Goal: Task Accomplishment & Management: Manage account settings

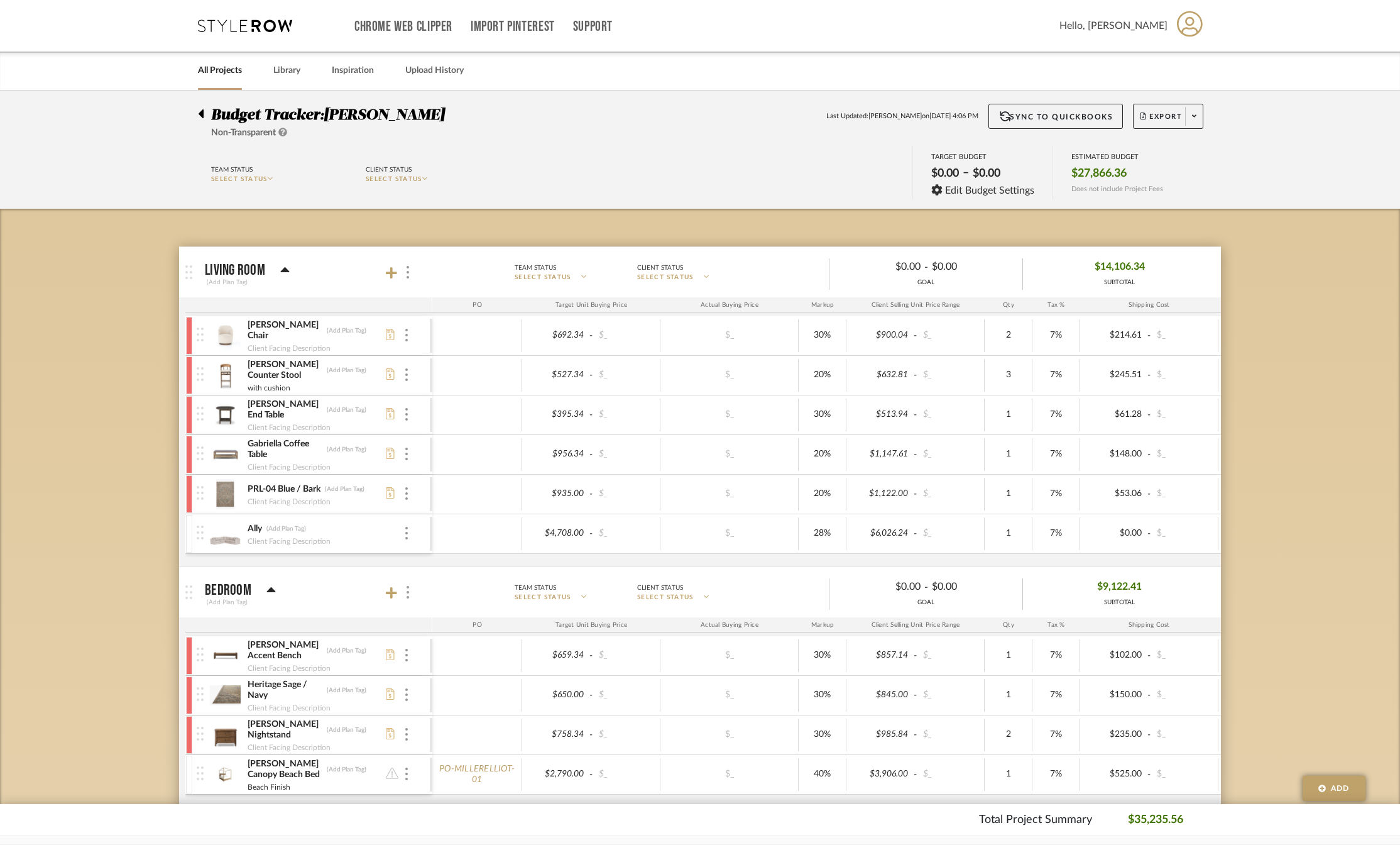
click at [242, 24] on icon at bounding box center [245, 25] width 94 height 13
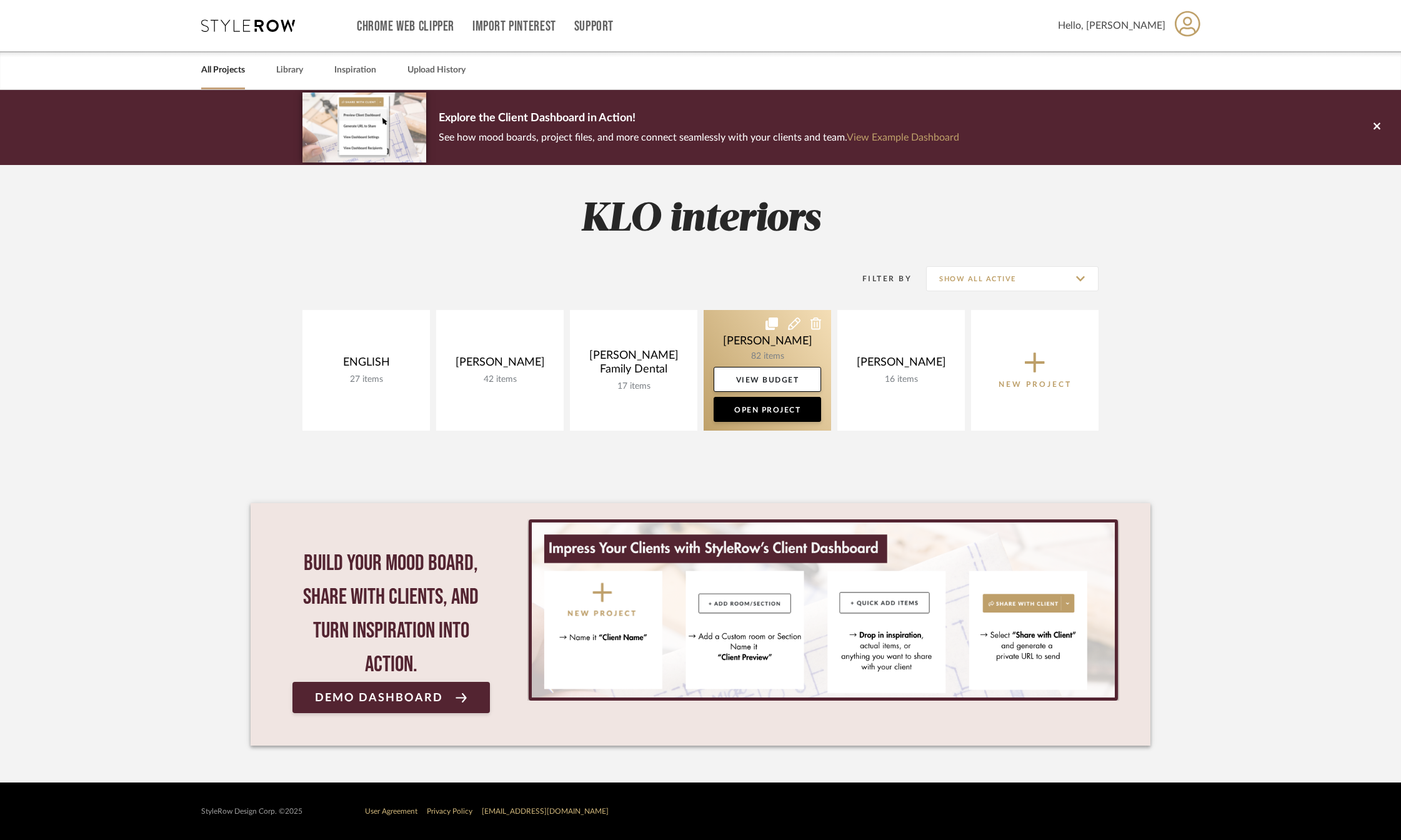
click at [778, 354] on link at bounding box center [767, 370] width 128 height 120
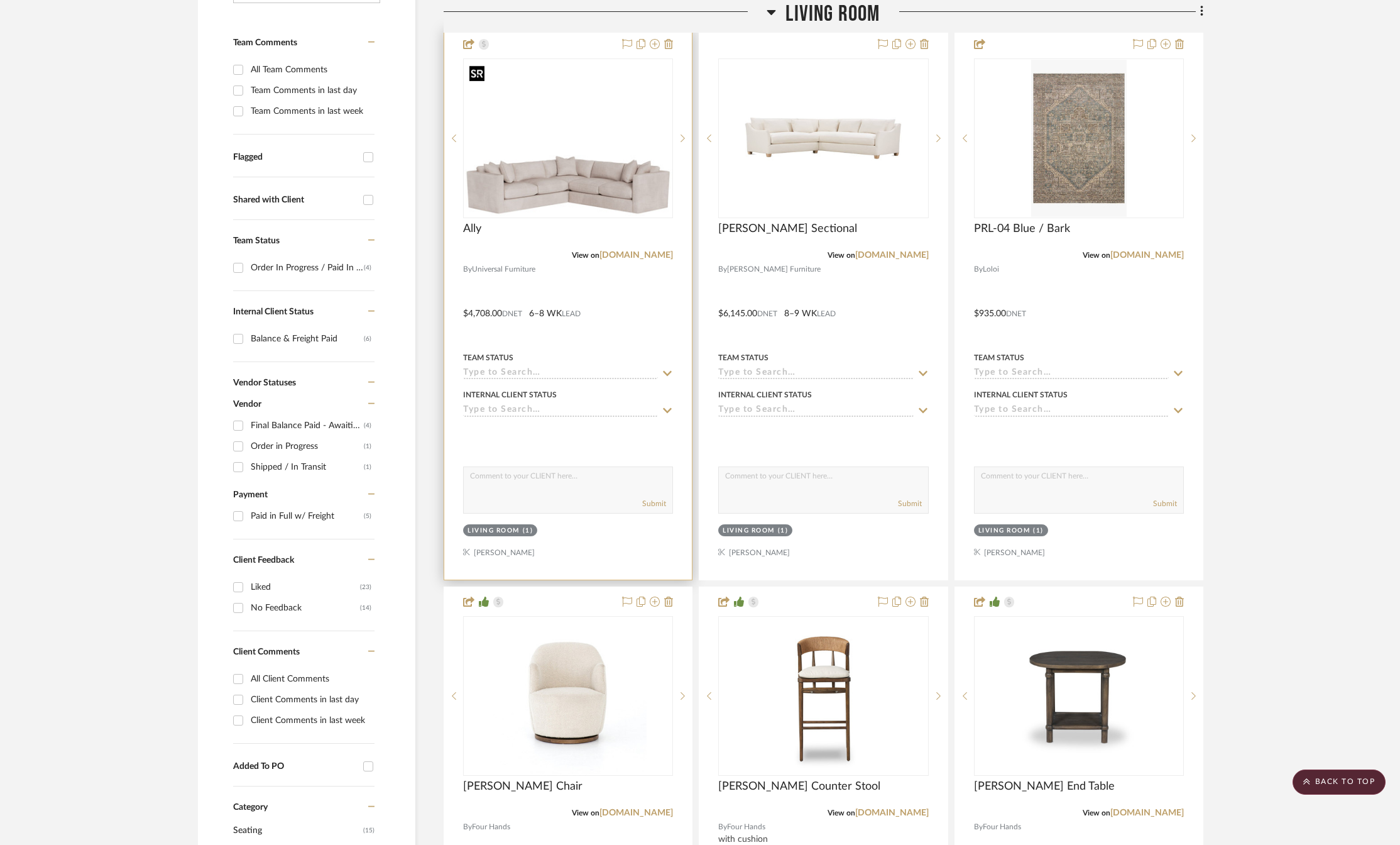
scroll to position [126, 0]
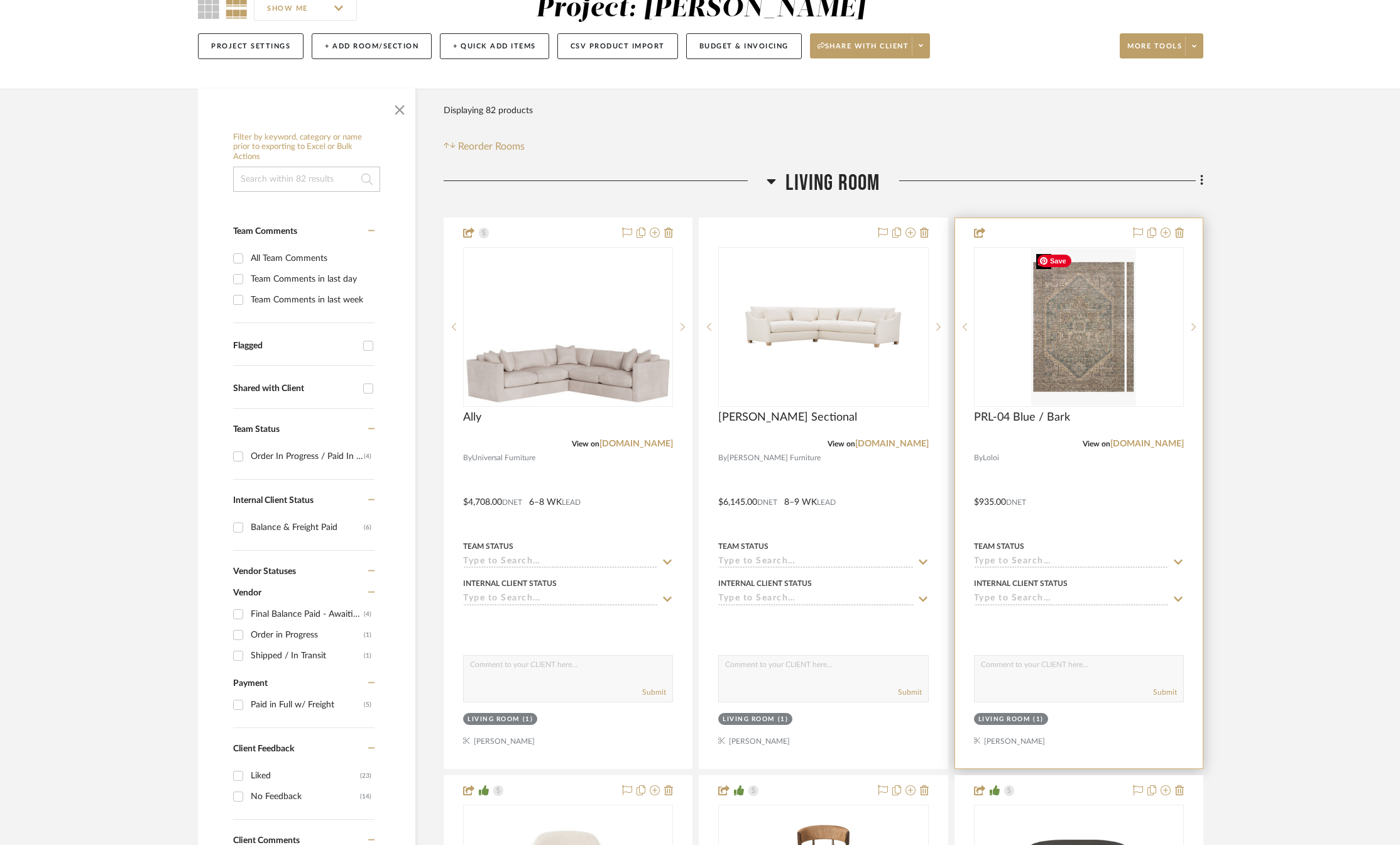
click at [1061, 336] on div at bounding box center [1079, 327] width 210 height 160
click at [1055, 371] on img "0" at bounding box center [1078, 326] width 95 height 157
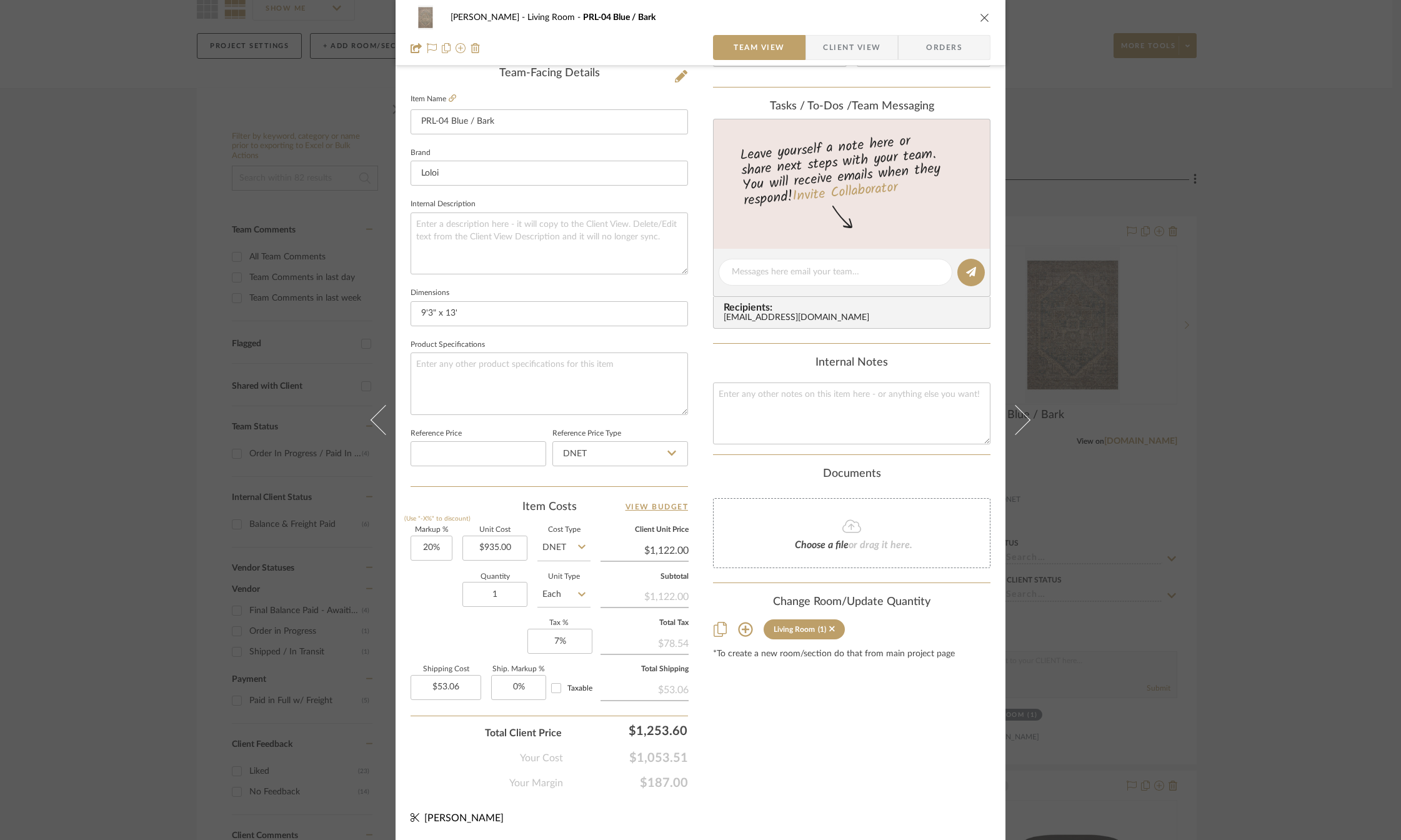
scroll to position [0, 0]
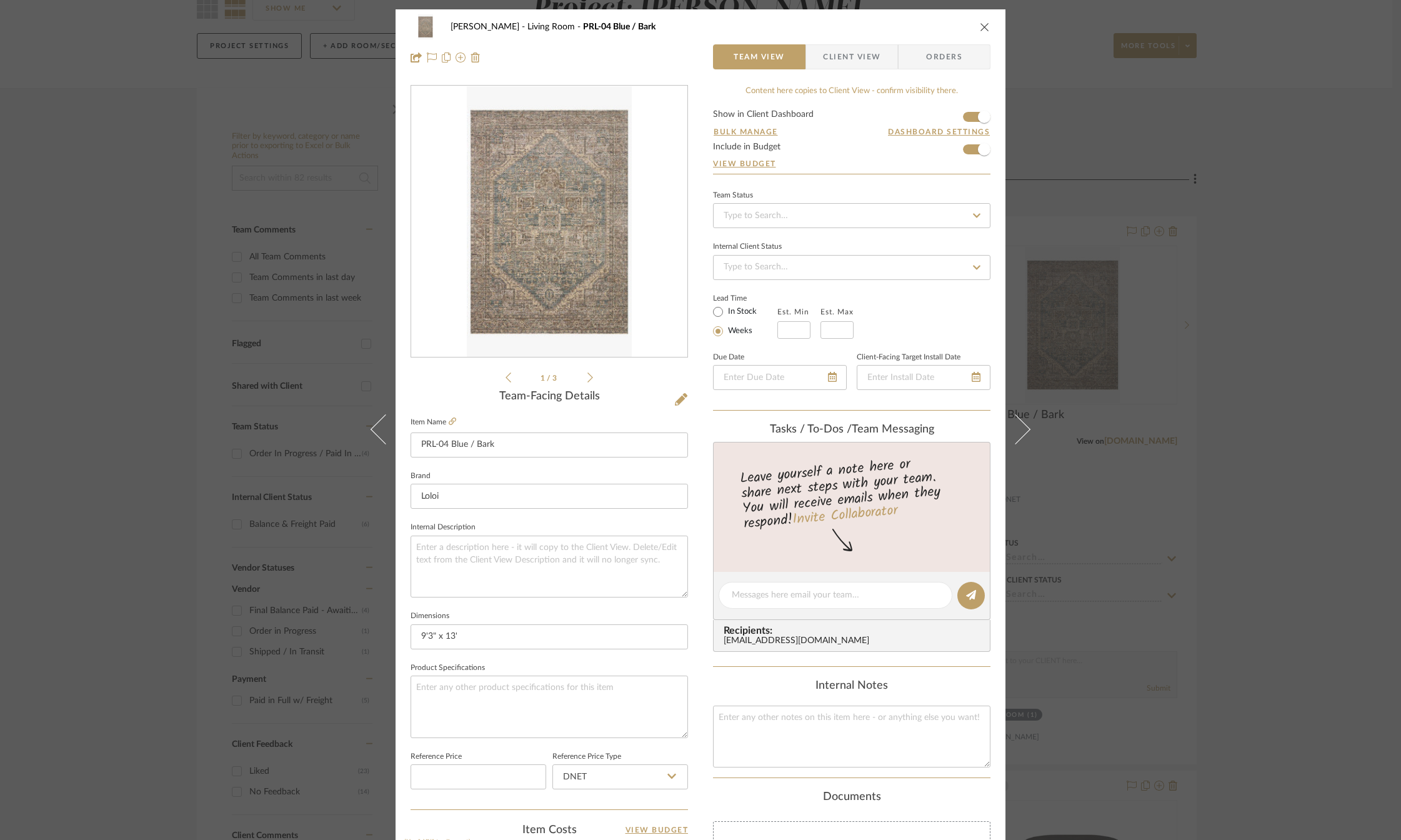
click at [980, 30] on icon "close" at bounding box center [985, 27] width 10 height 10
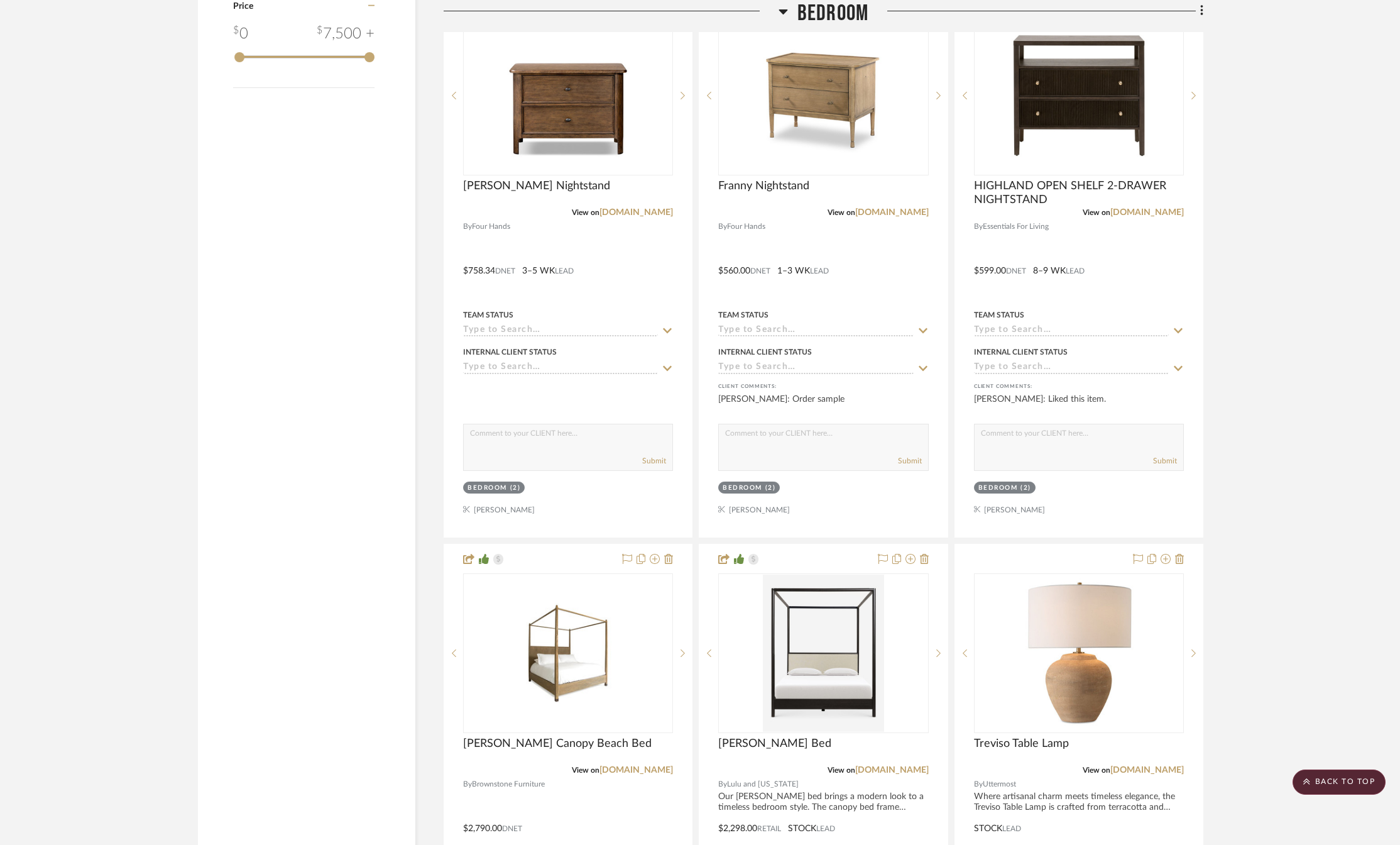
scroll to position [2514, 0]
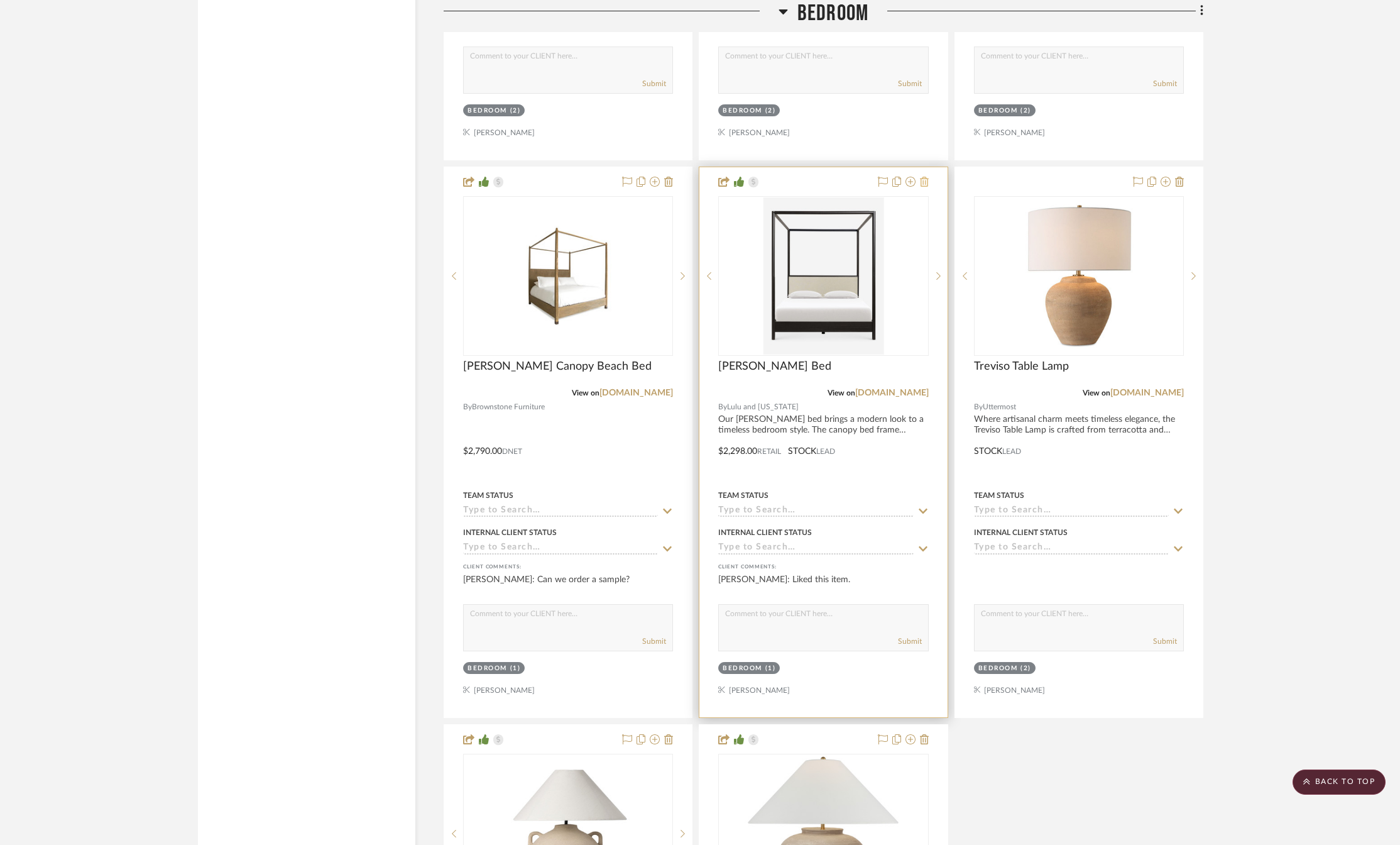
click at [924, 185] on icon at bounding box center [924, 182] width 8 height 10
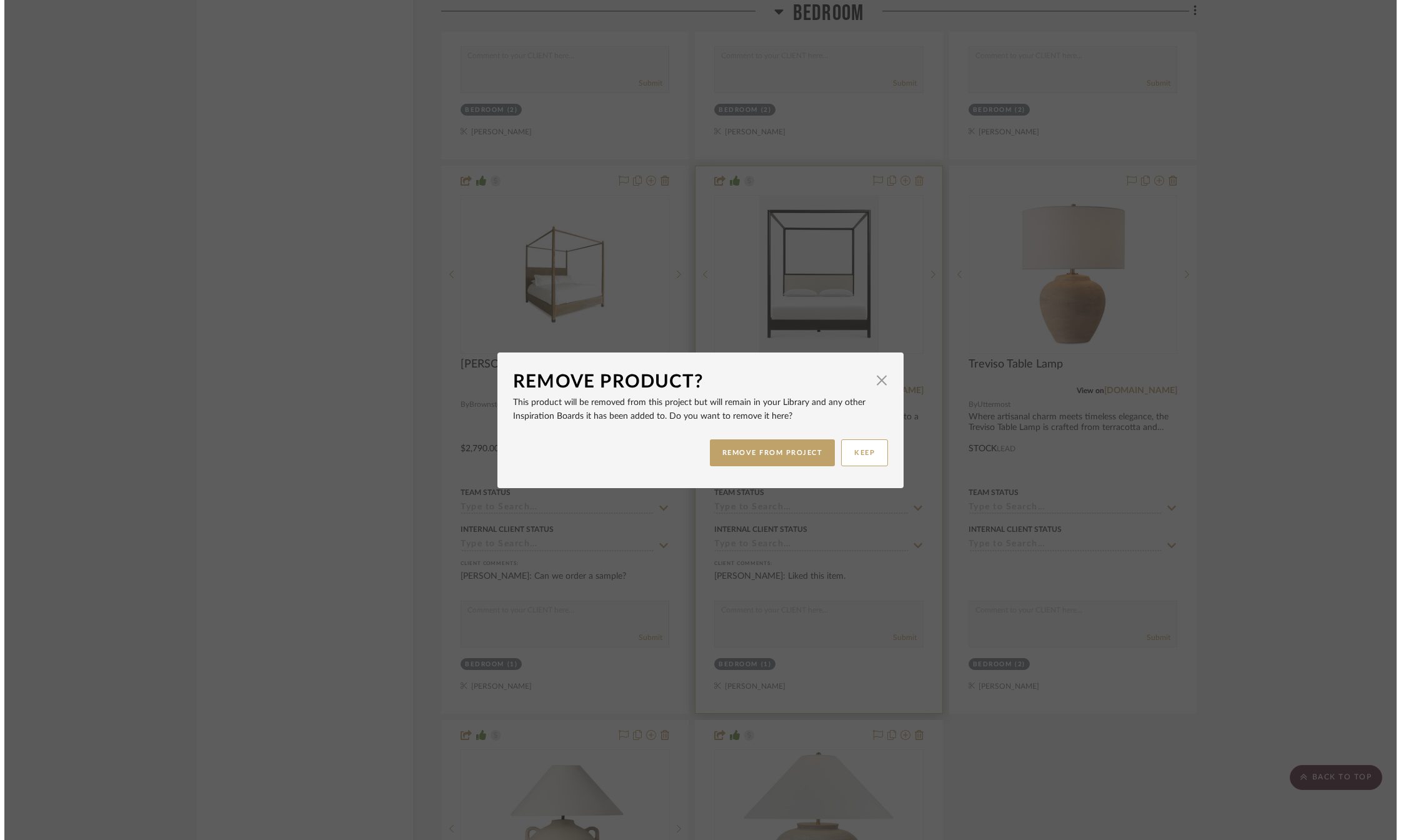
scroll to position [0, 0]
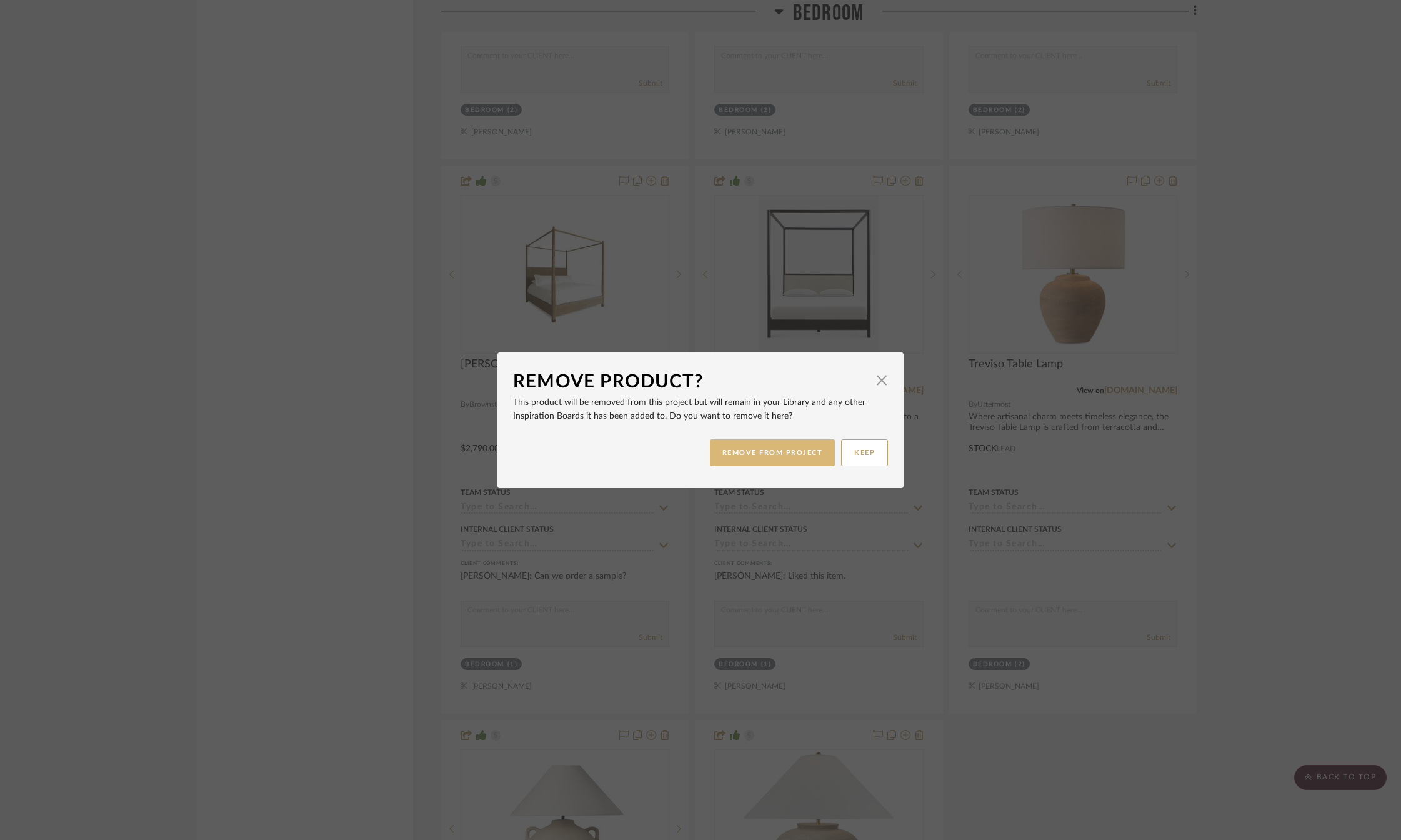
click at [757, 453] on button "REMOVE FROM PROJECT" at bounding box center [772, 453] width 125 height 27
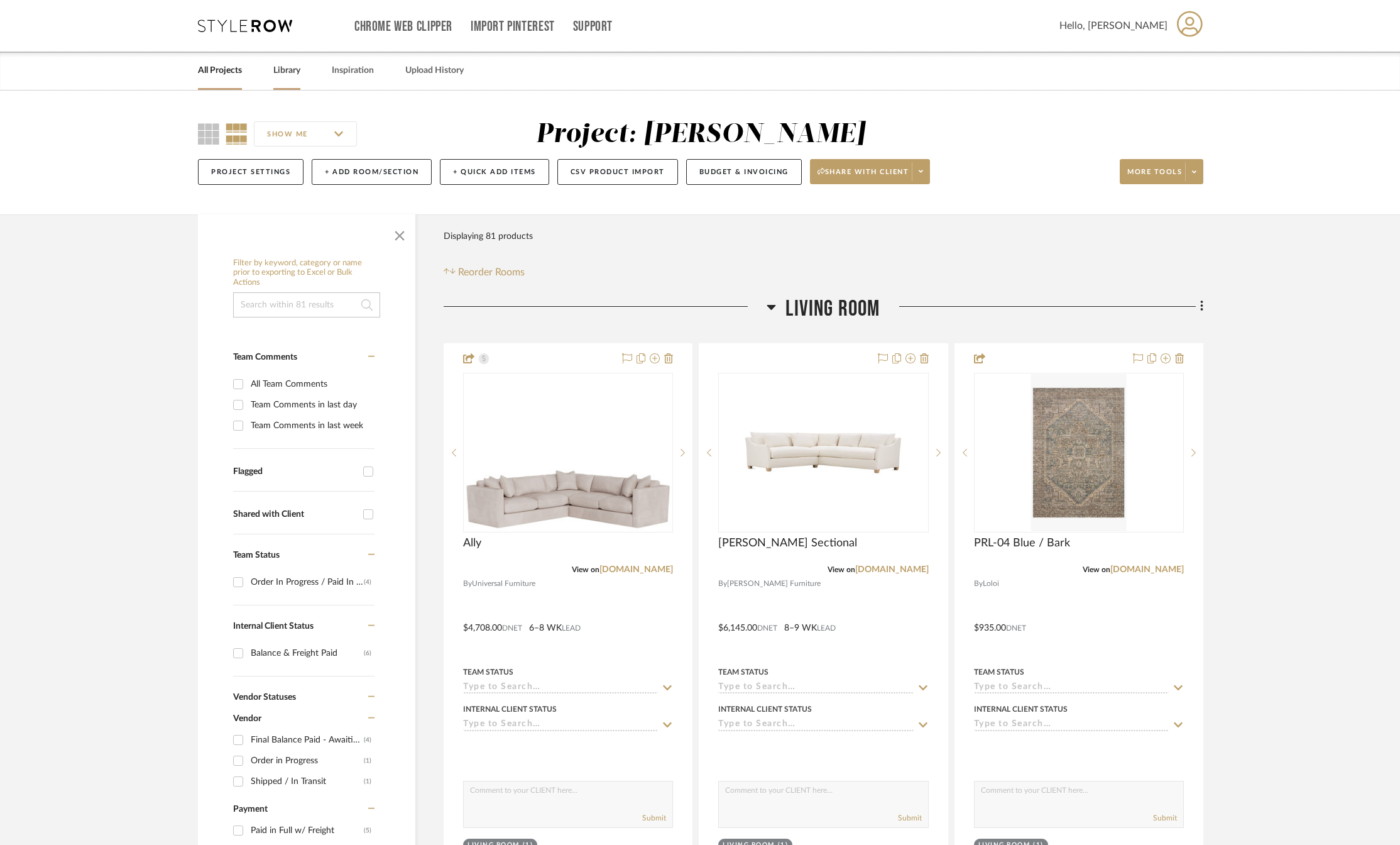
click at [300, 76] on link "Library" at bounding box center [287, 71] width 27 height 17
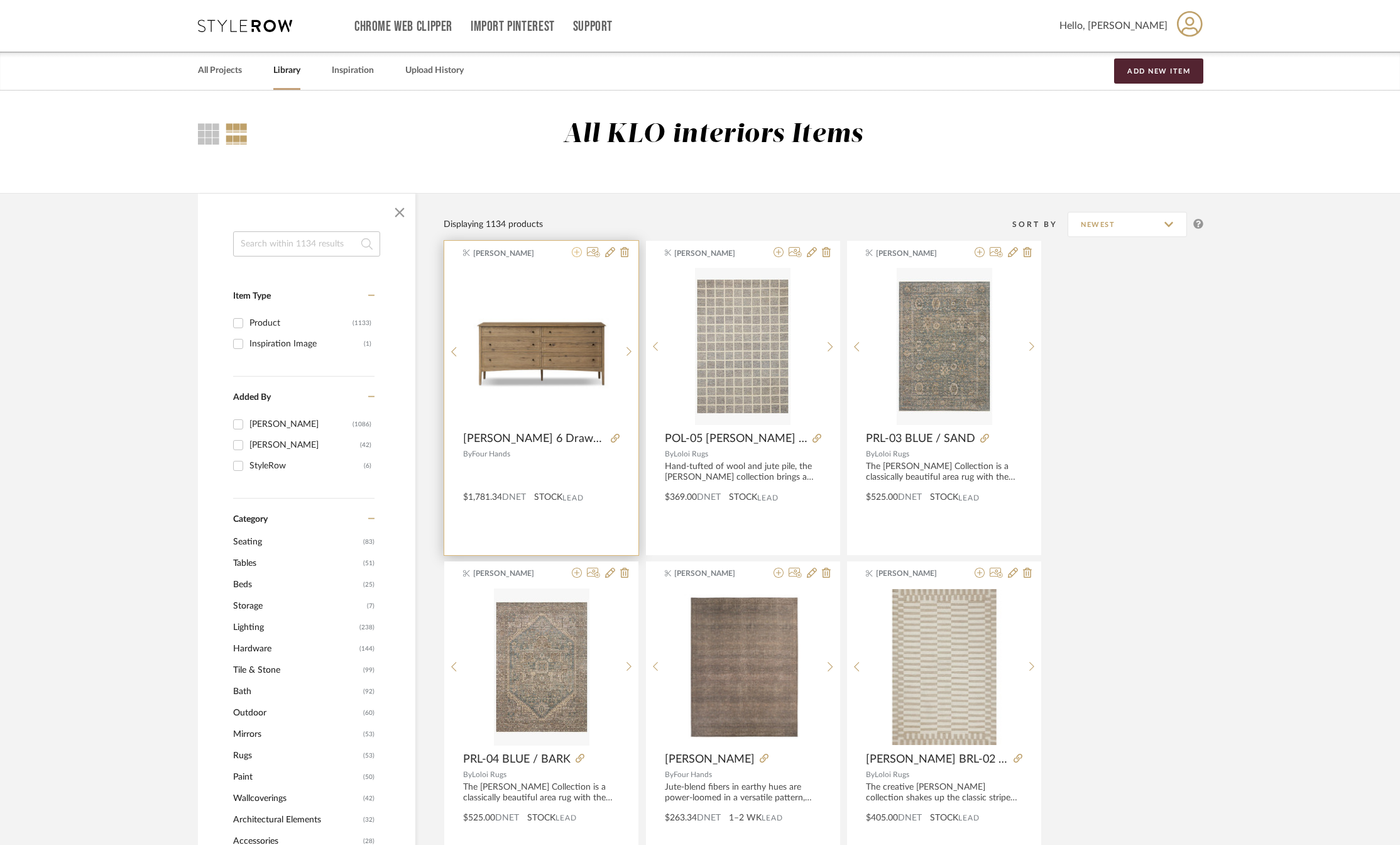
click at [577, 257] on icon at bounding box center [576, 252] width 10 height 10
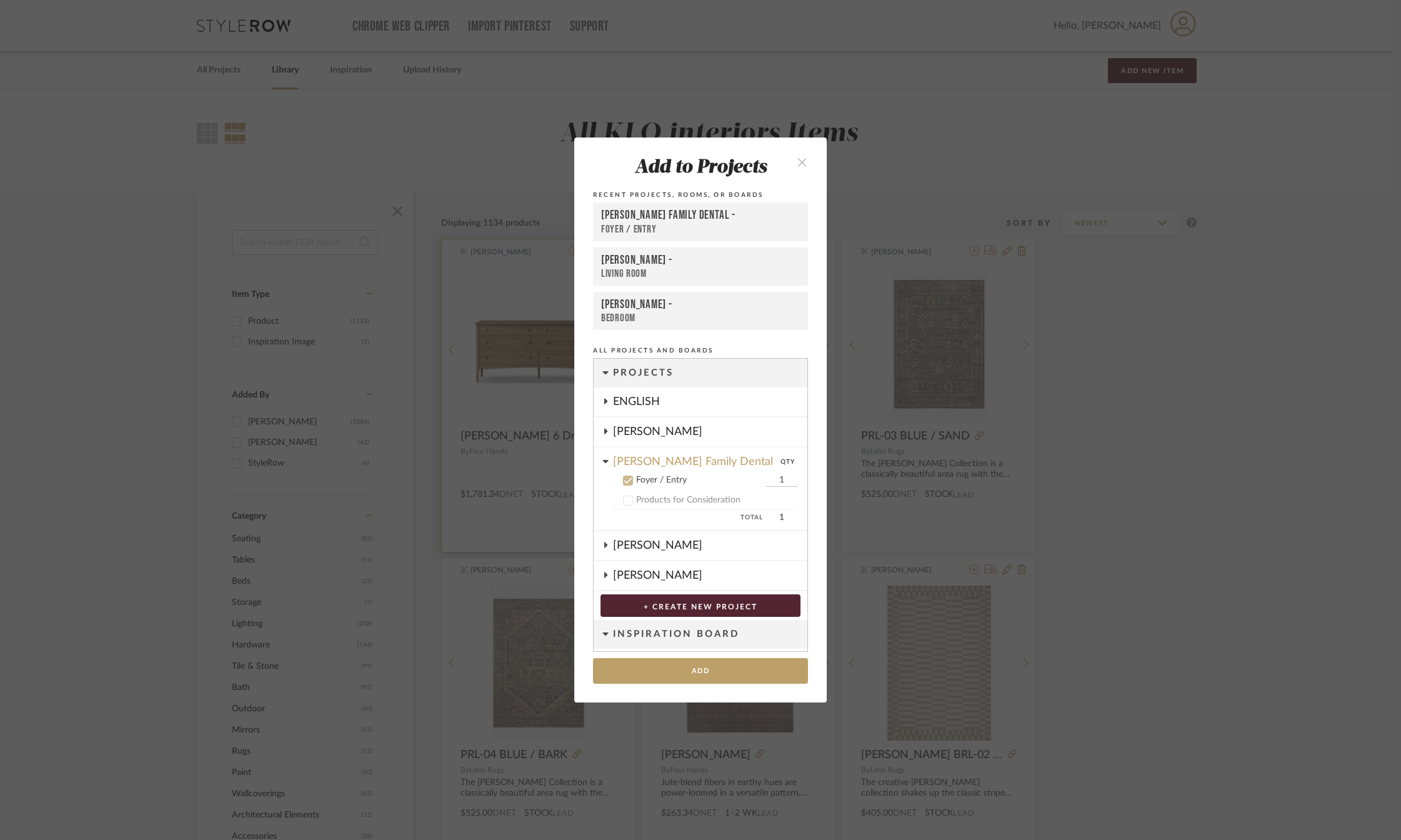
scroll to position [67, 0]
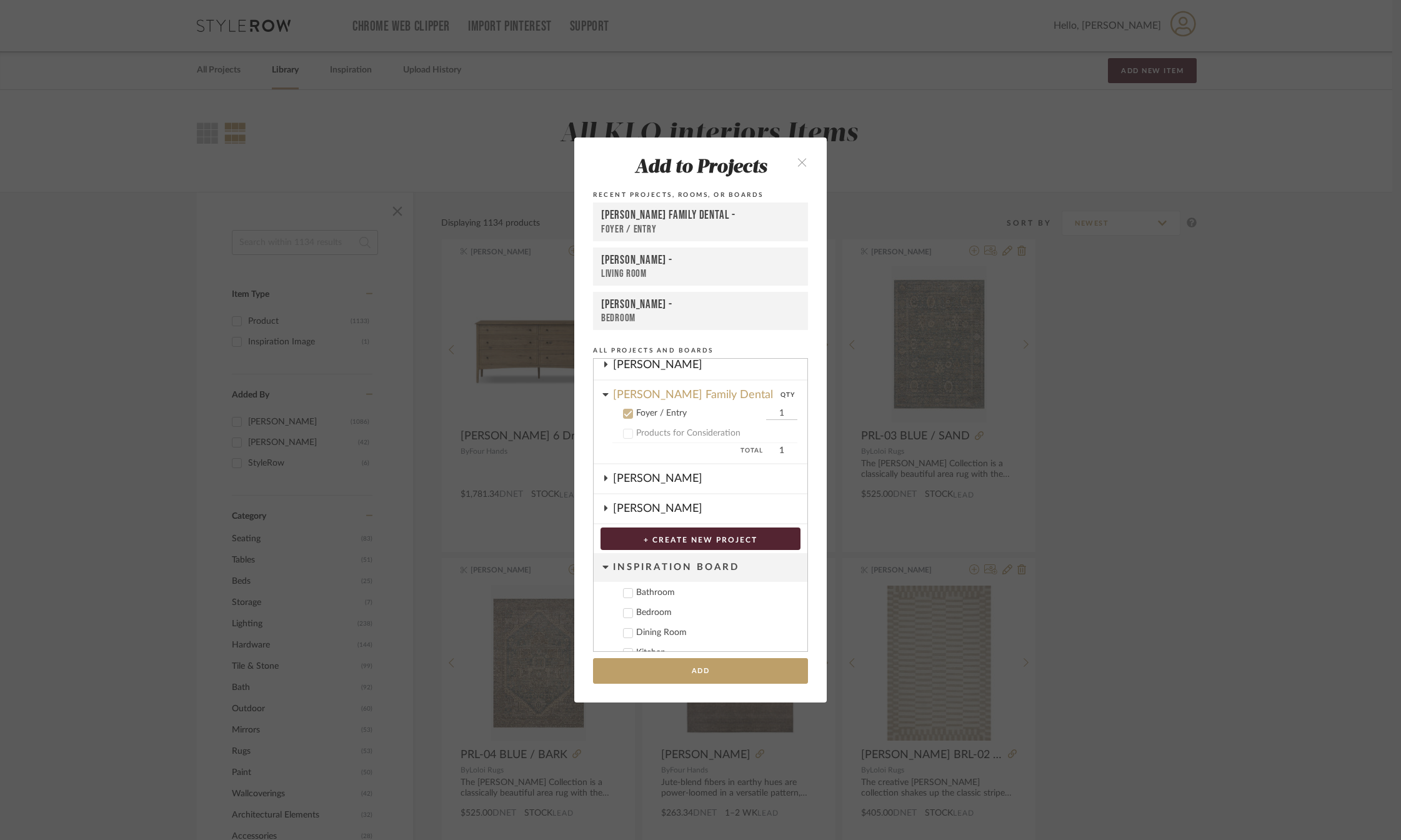
click at [628, 415] on icon at bounding box center [628, 414] width 8 height 8
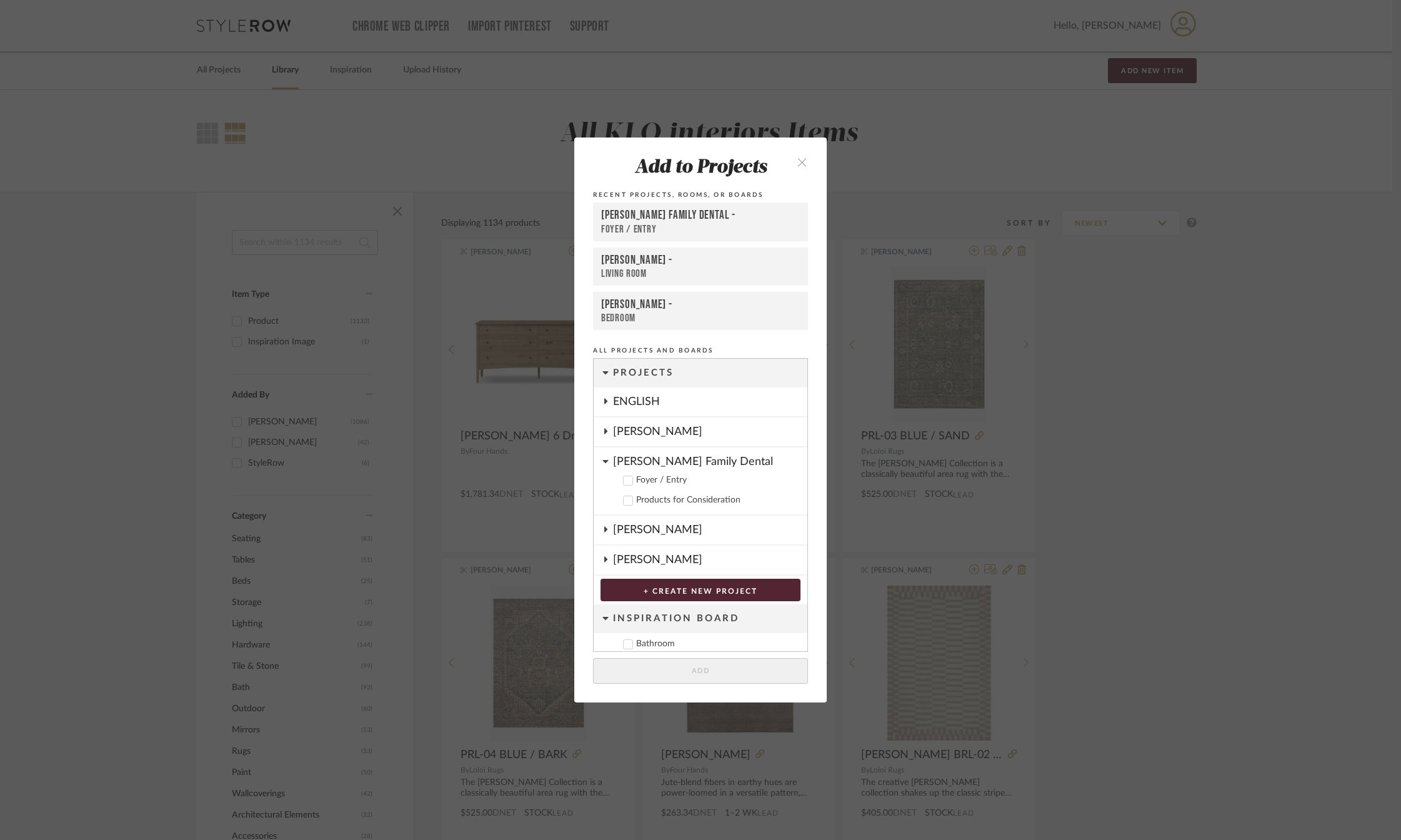
scroll to position [87, 0]
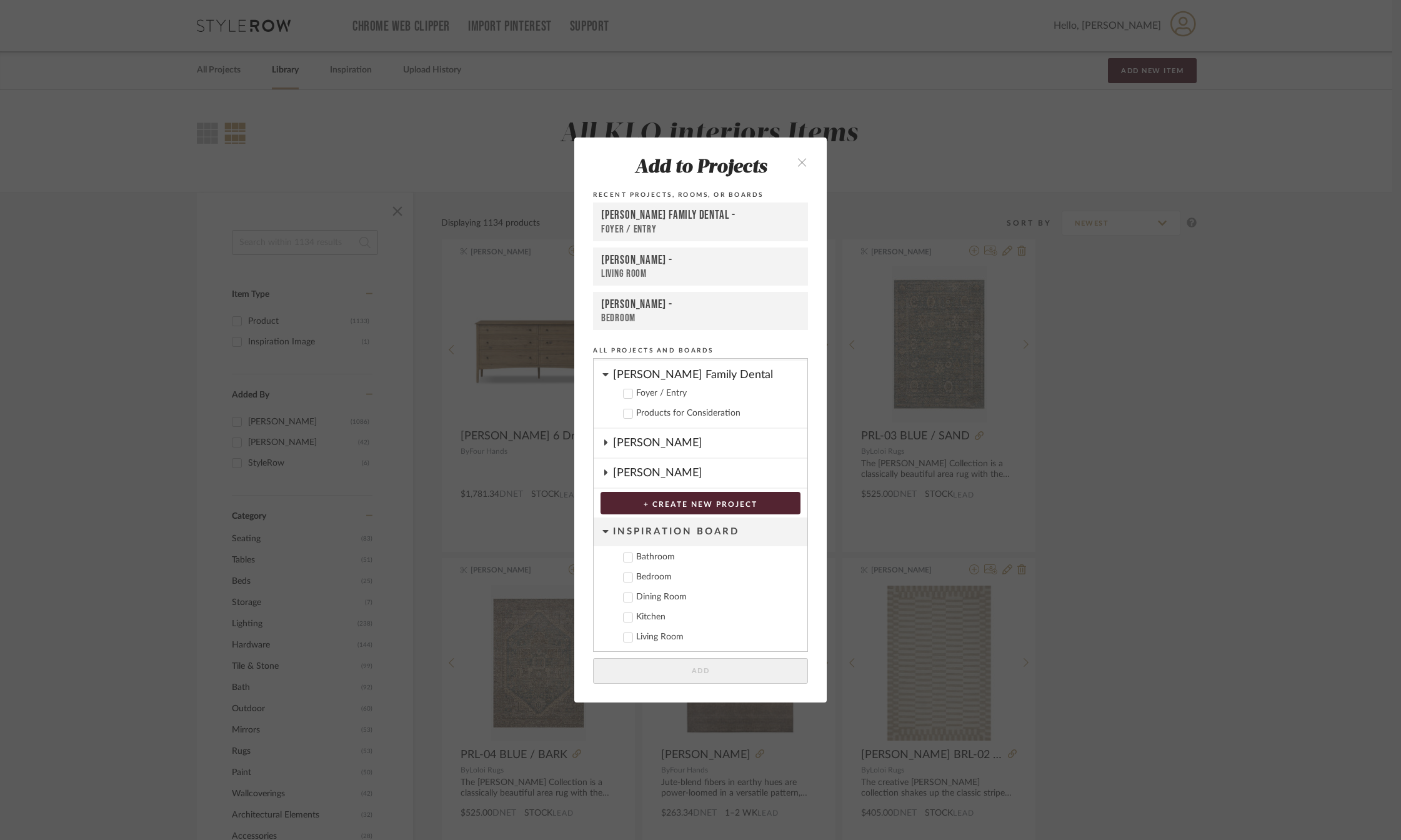
click at [604, 442] on icon at bounding box center [606, 442] width 3 height 6
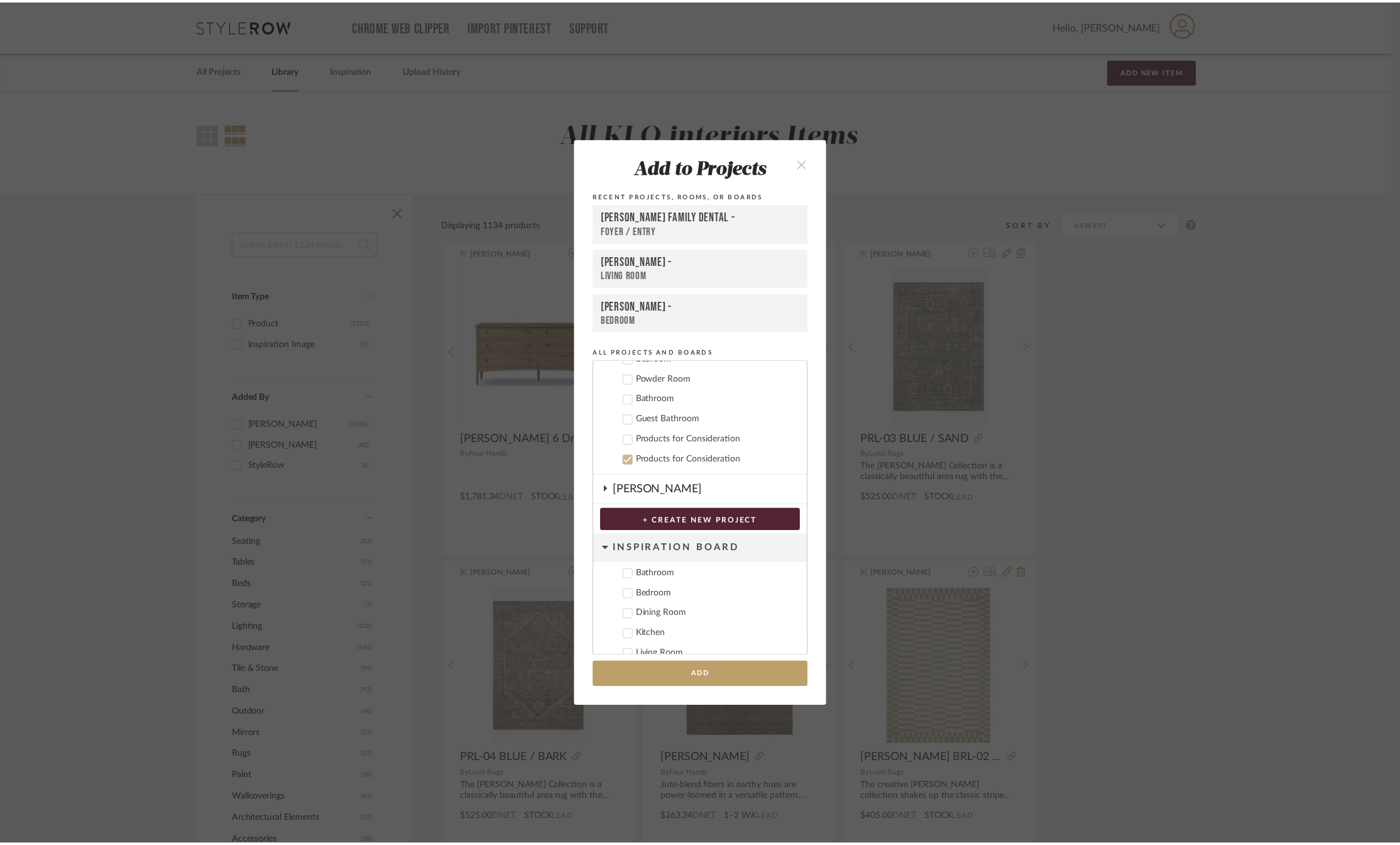
scroll to position [151, 0]
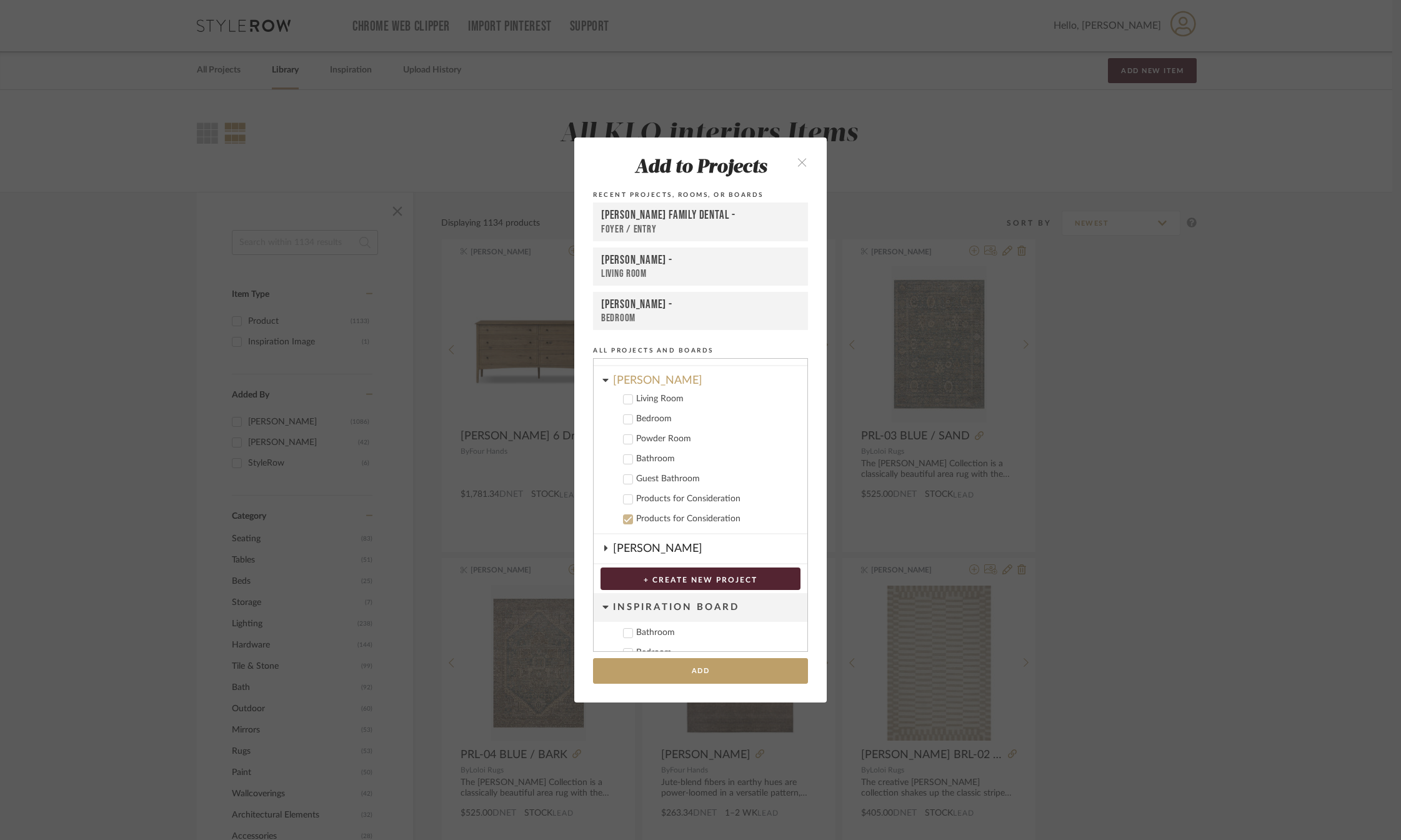
click at [624, 420] on icon at bounding box center [629, 419] width 8 height 6
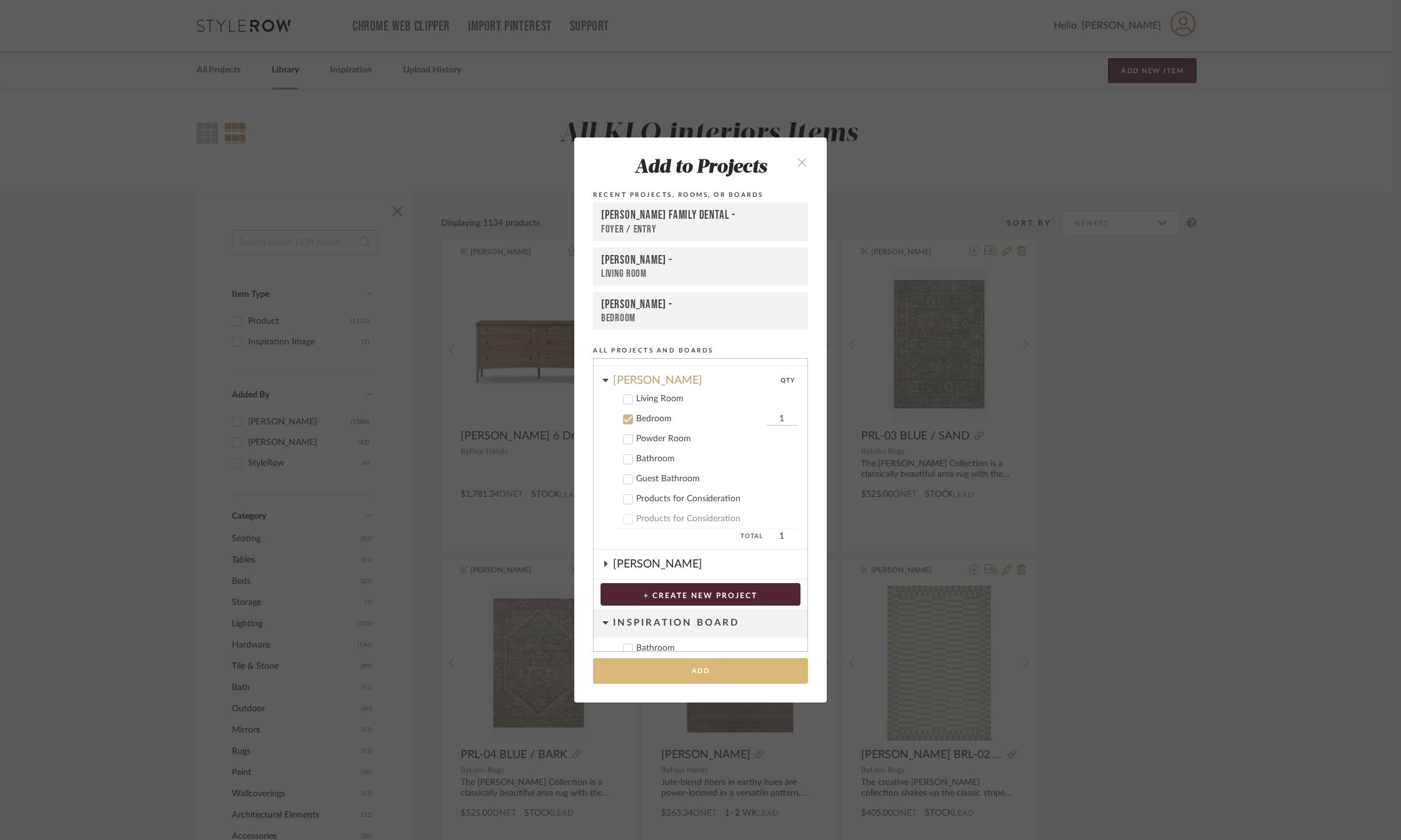
click at [681, 674] on button "Add" at bounding box center [700, 670] width 215 height 26
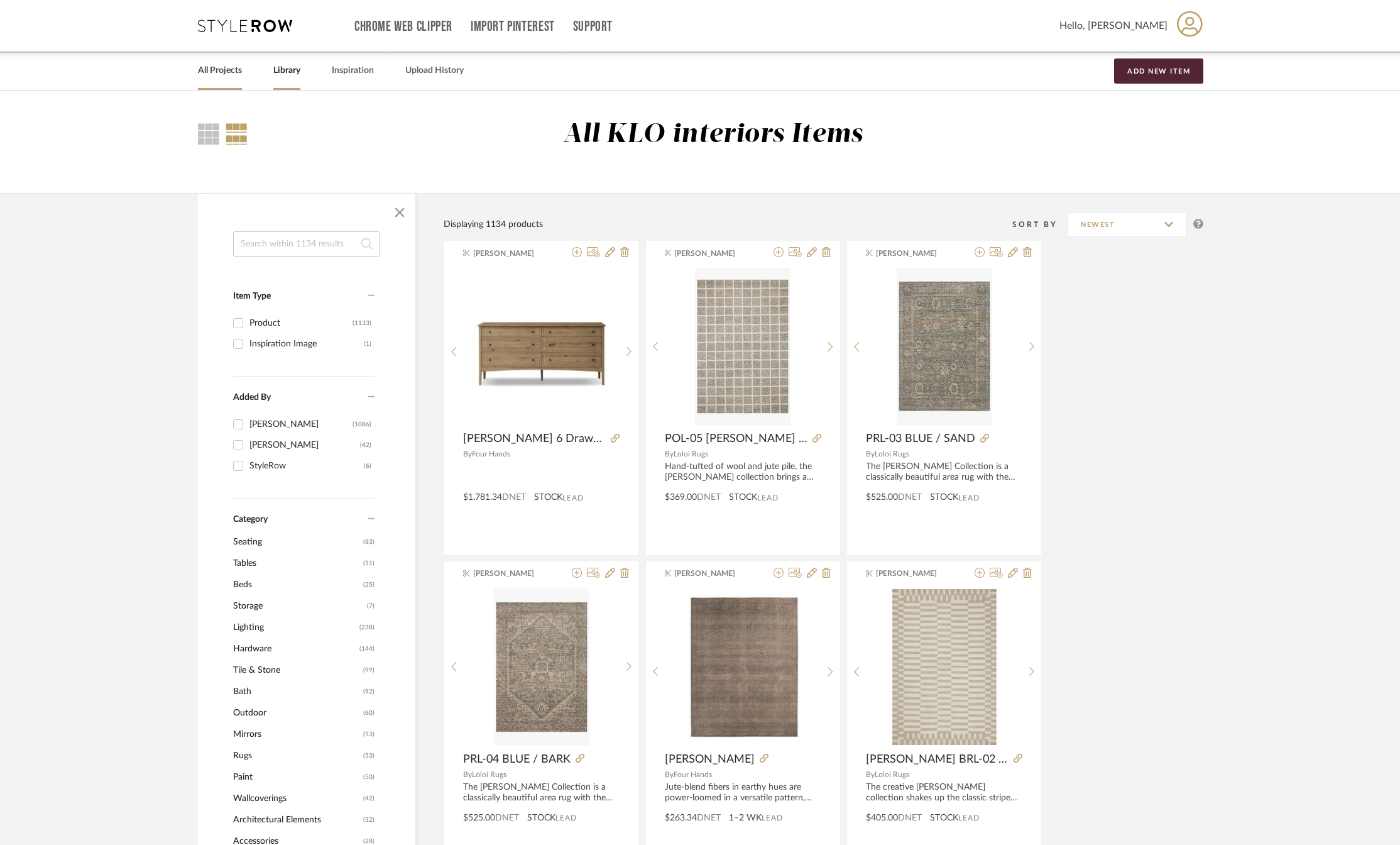
click at [210, 68] on link "All Projects" at bounding box center [219, 71] width 44 height 17
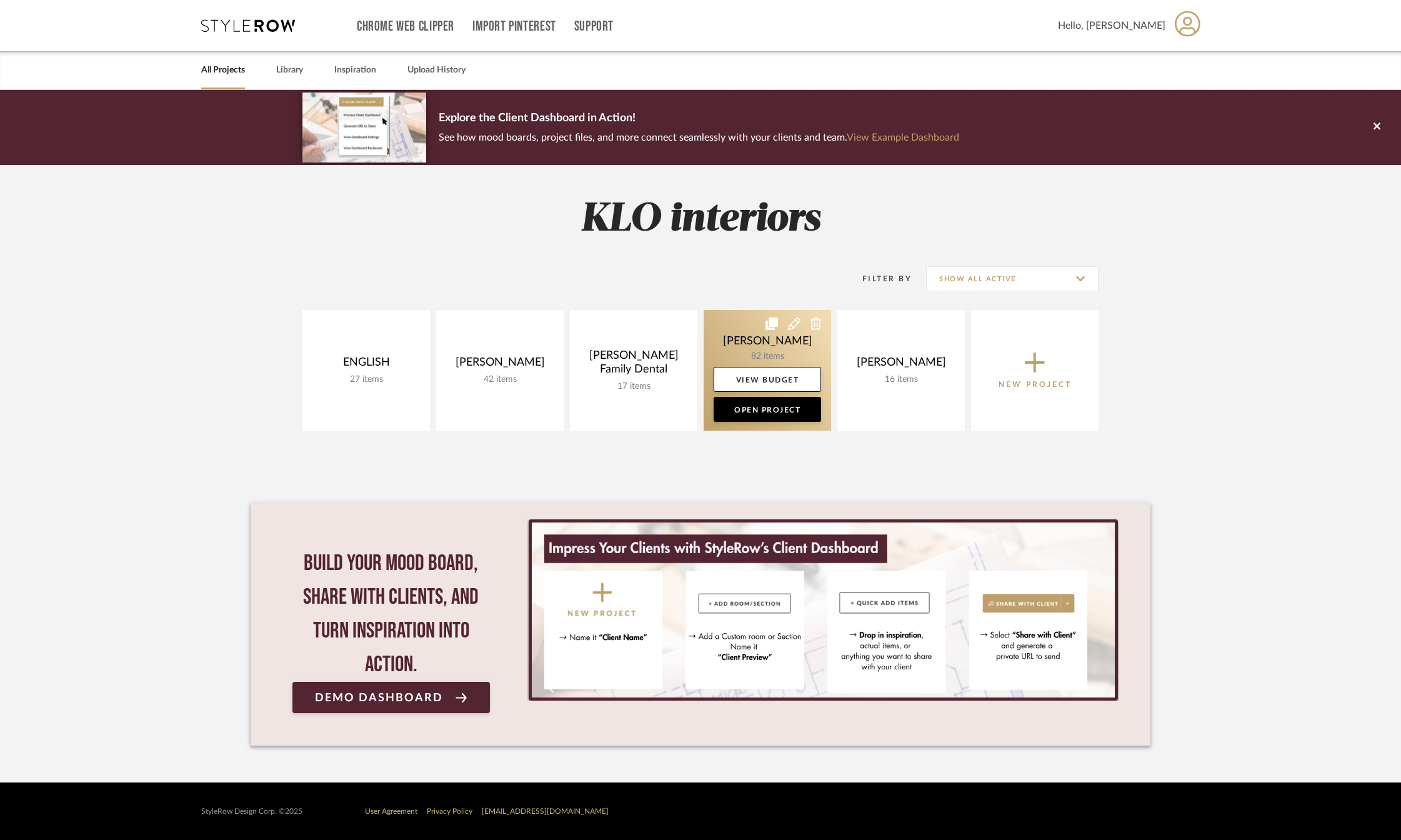
click at [782, 353] on link at bounding box center [767, 370] width 128 height 120
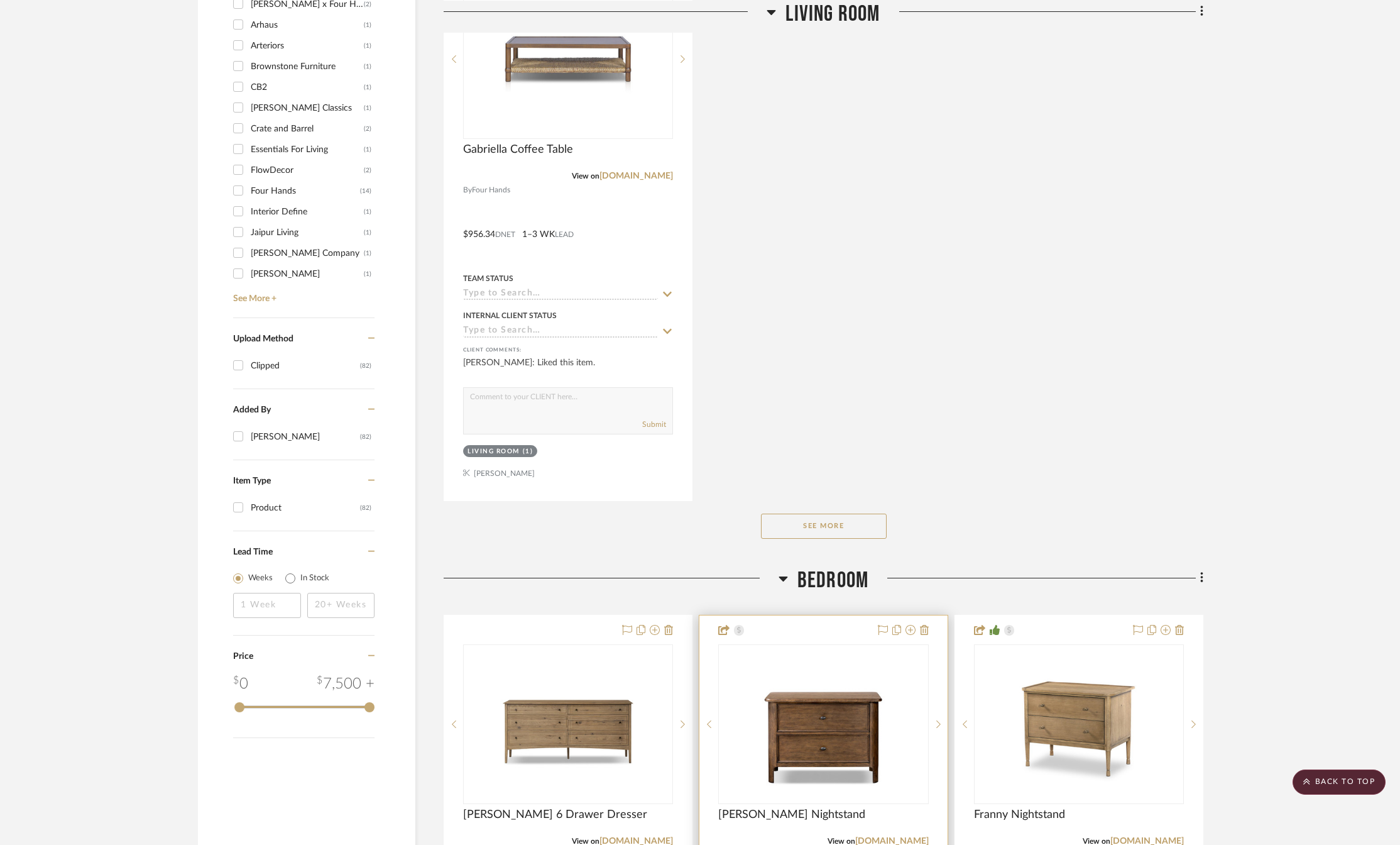
scroll to position [1760, 0]
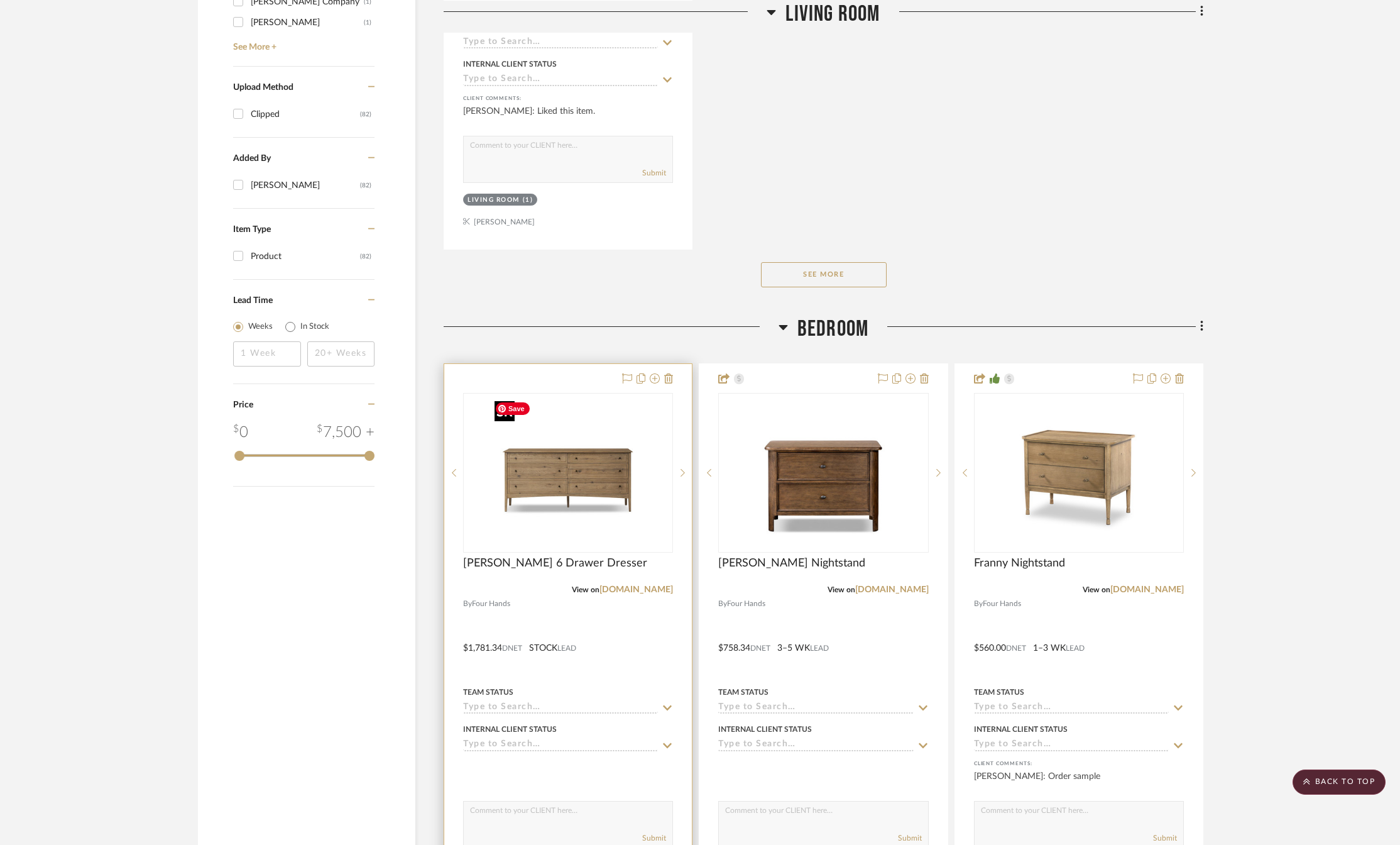
click at [0, 0] on img at bounding box center [0, 0] width 0 height 0
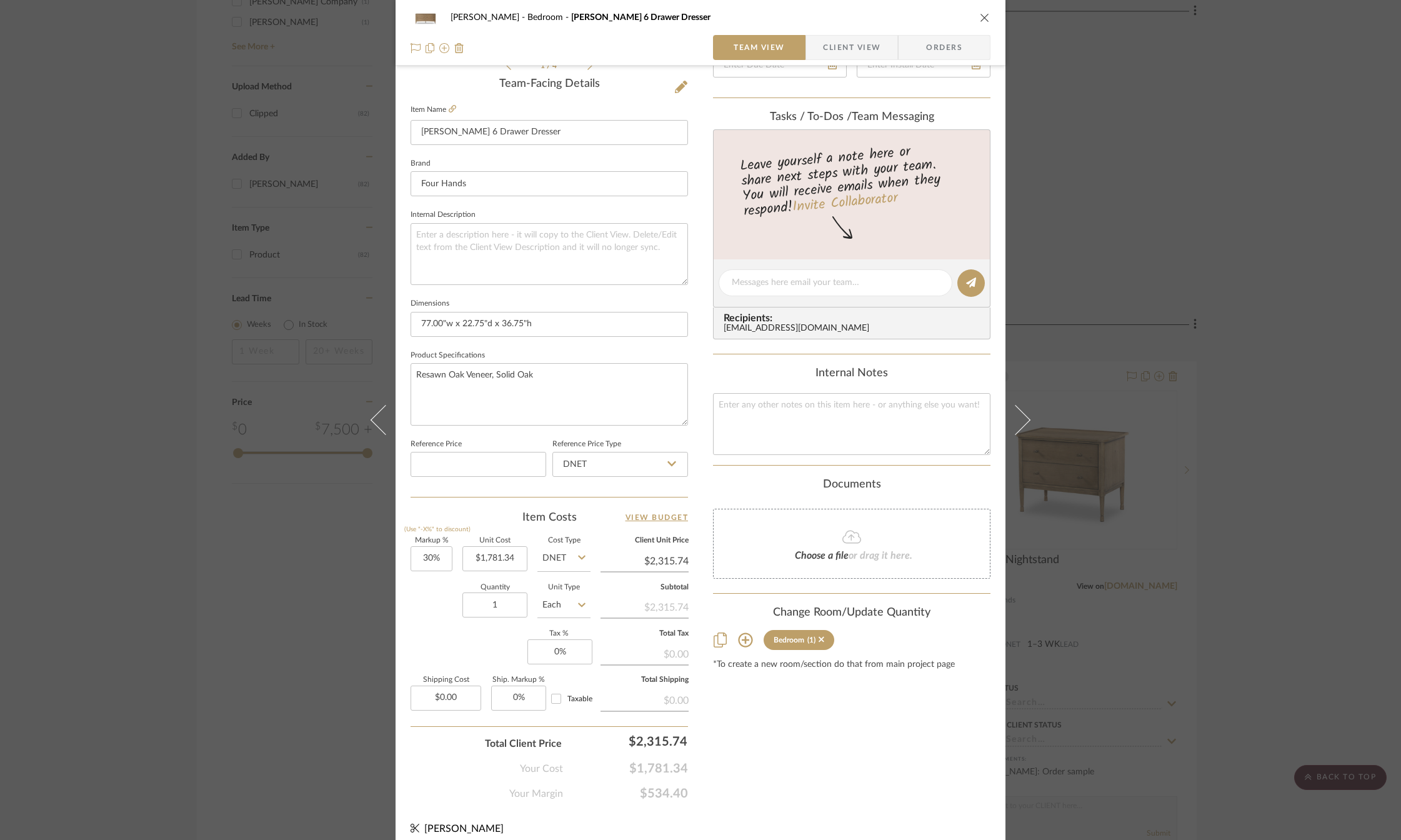
scroll to position [323, 0]
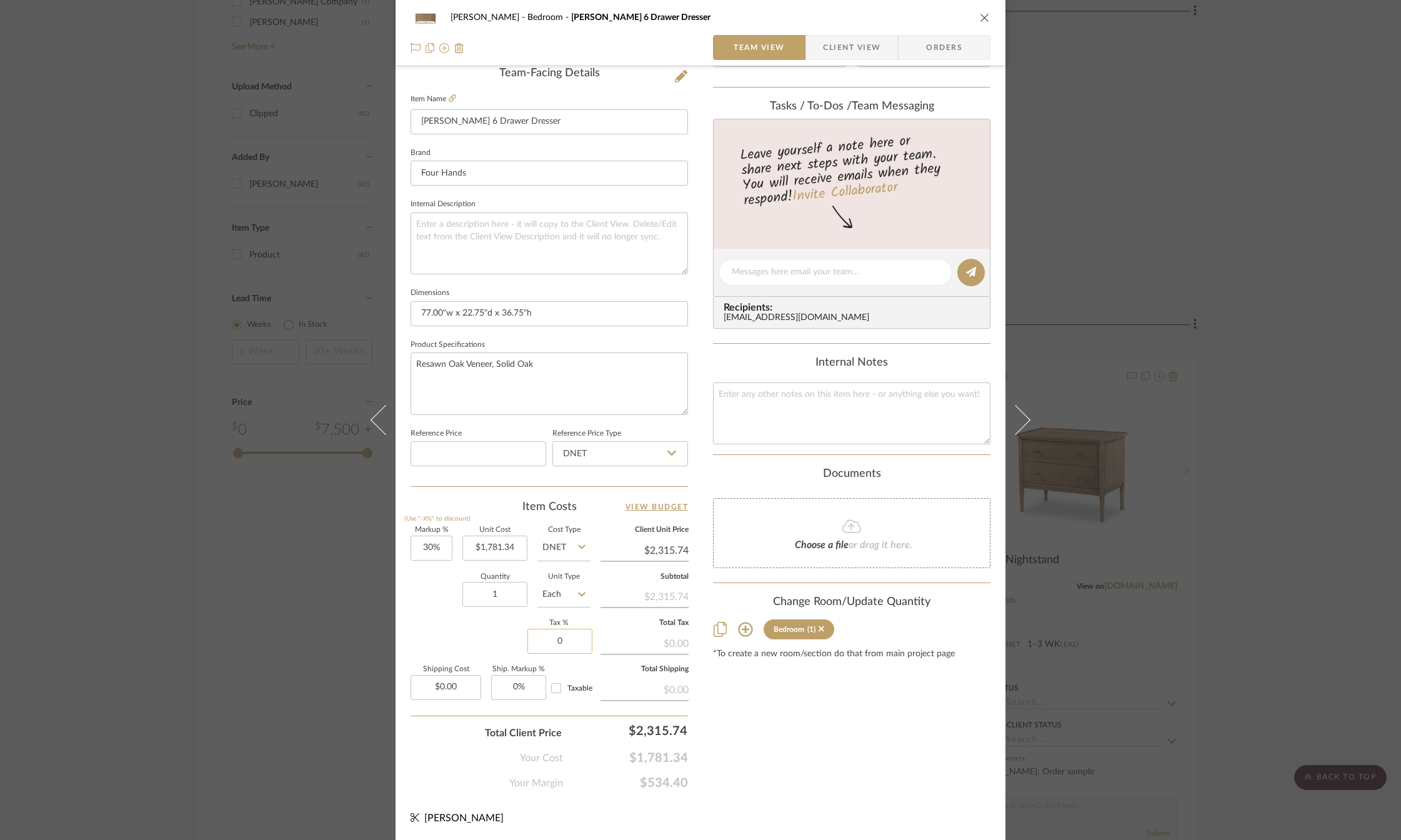
click at [548, 639] on input "0" at bounding box center [560, 641] width 65 height 25
type input "7%"
click at [405, 618] on div "[PERSON_NAME] Bedroom [PERSON_NAME] 6 Drawer Dresser Team View Client View Orde…" at bounding box center [700, 263] width 610 height 1154
click at [432, 552] on input "30" at bounding box center [431, 548] width 42 height 25
type input "25%"
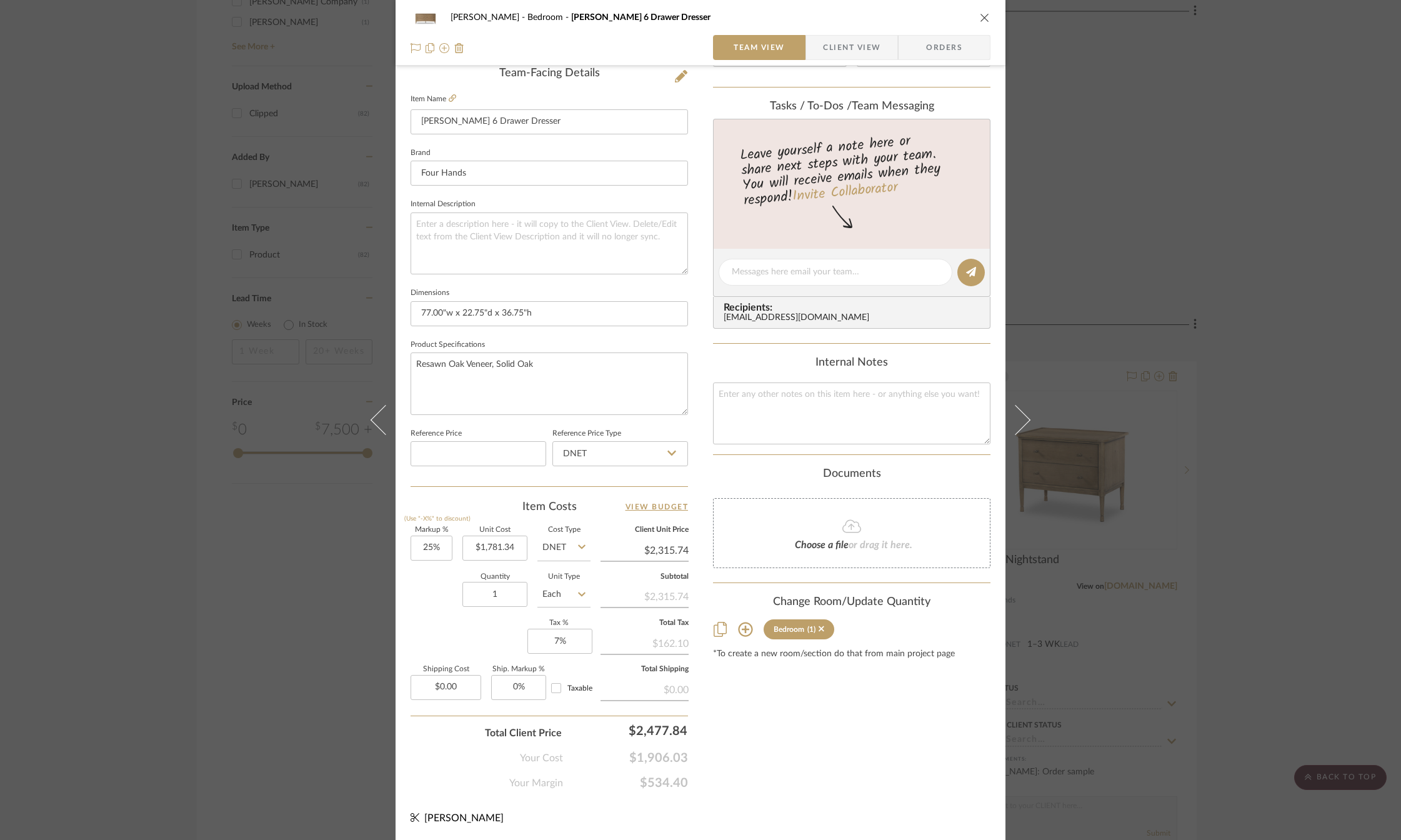
click at [418, 603] on div "Quantity 1 Unit Type Each" at bounding box center [500, 595] width 180 height 44
type input "$2,226.68"
click at [793, 758] on div "Content here copies to Client View - confirm visibility there. Show in Client D…" at bounding box center [852, 276] width 278 height 1028
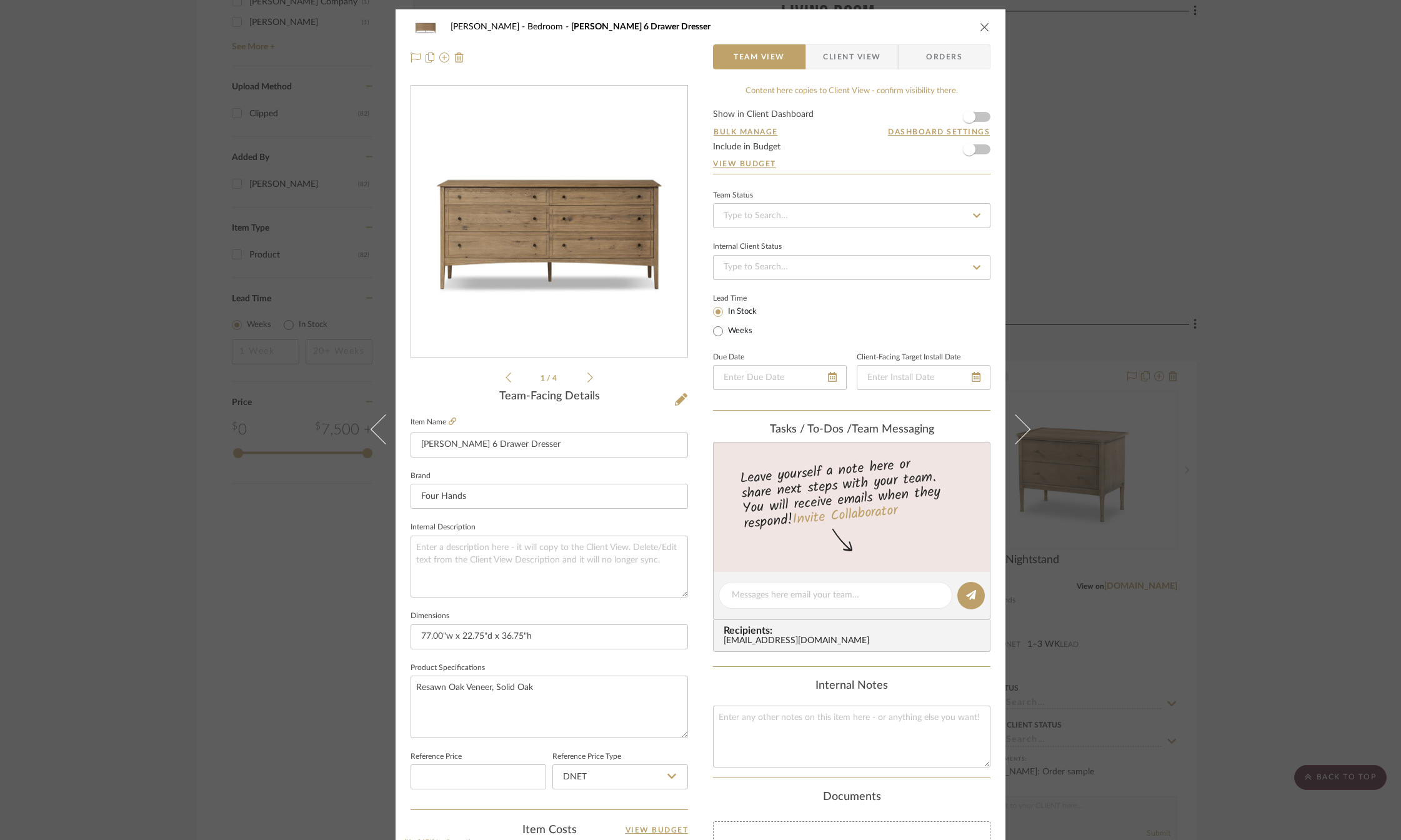
click at [980, 25] on icon "close" at bounding box center [985, 27] width 10 height 10
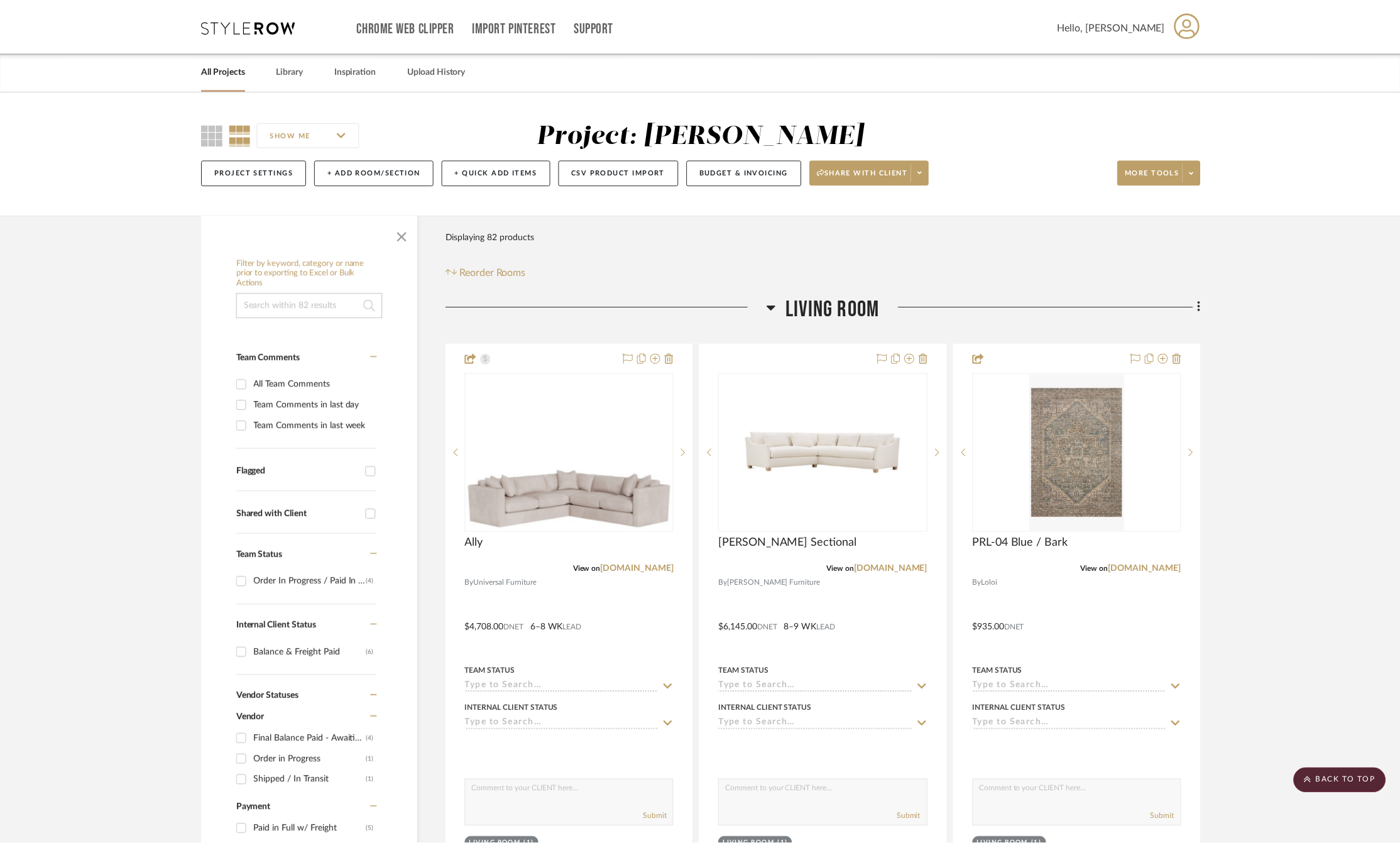
scroll to position [1760, 0]
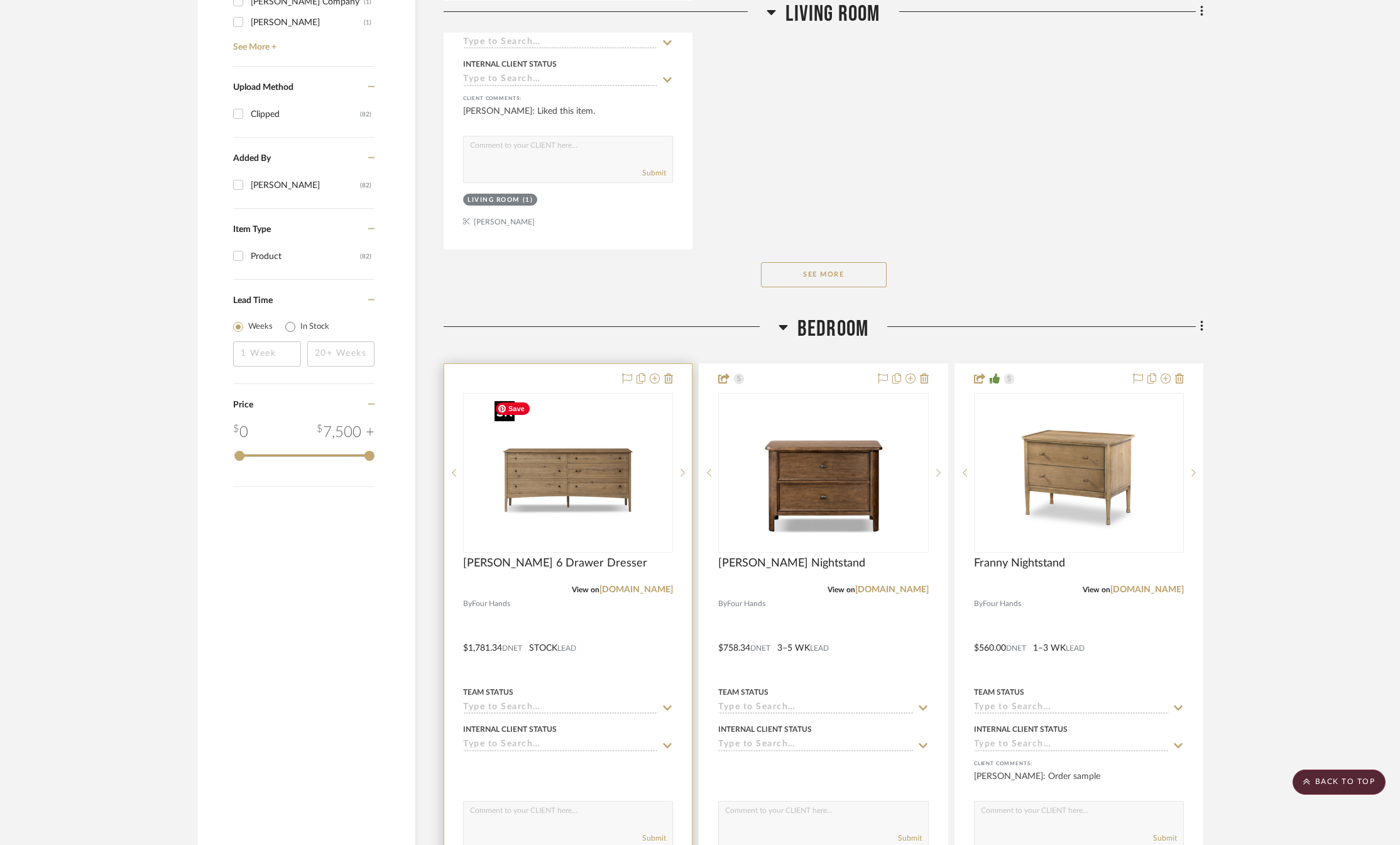
click at [567, 494] on img "0" at bounding box center [567, 473] width 157 height 157
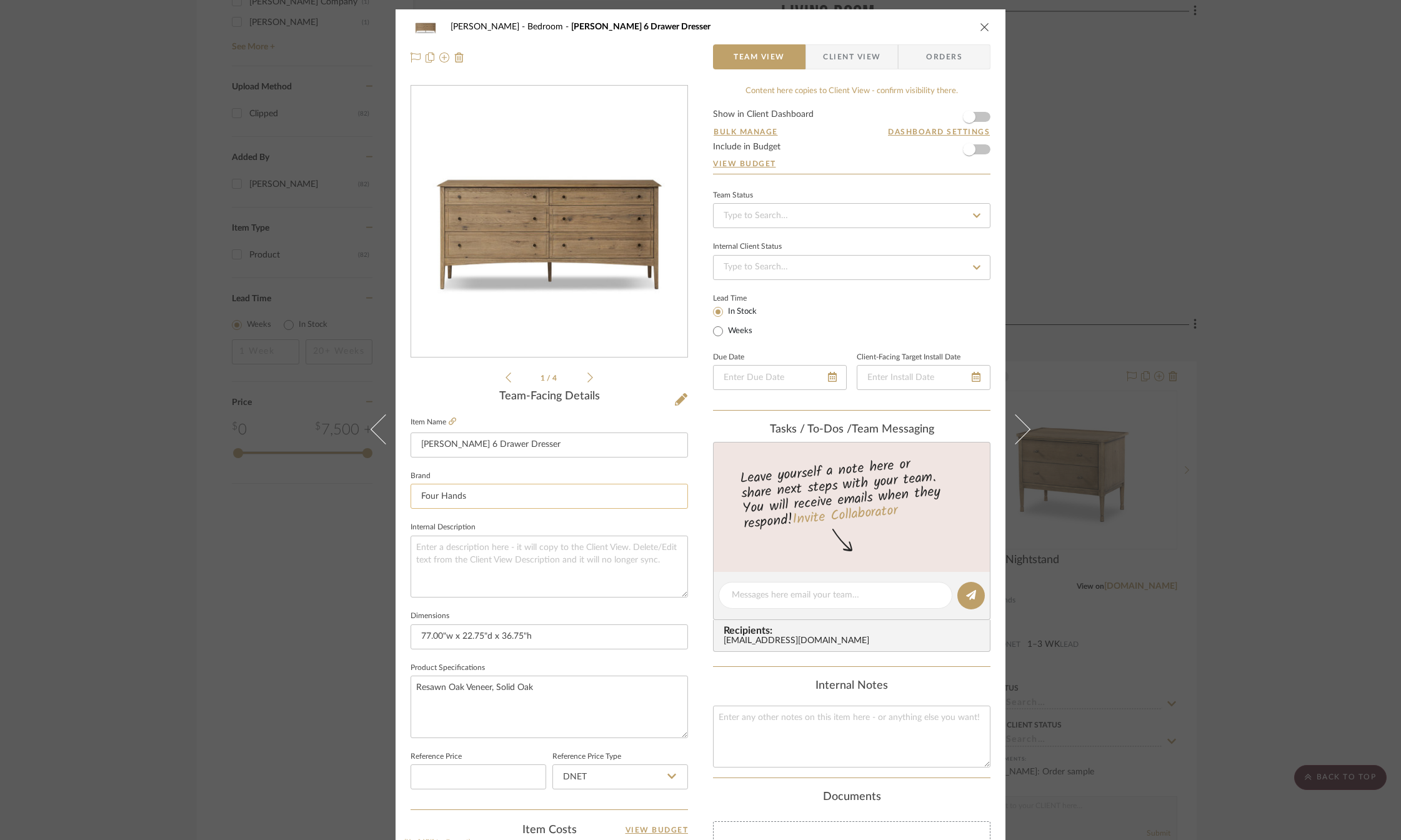
scroll to position [323, 0]
